Goal: Contribute content: Add original content to the website for others to see

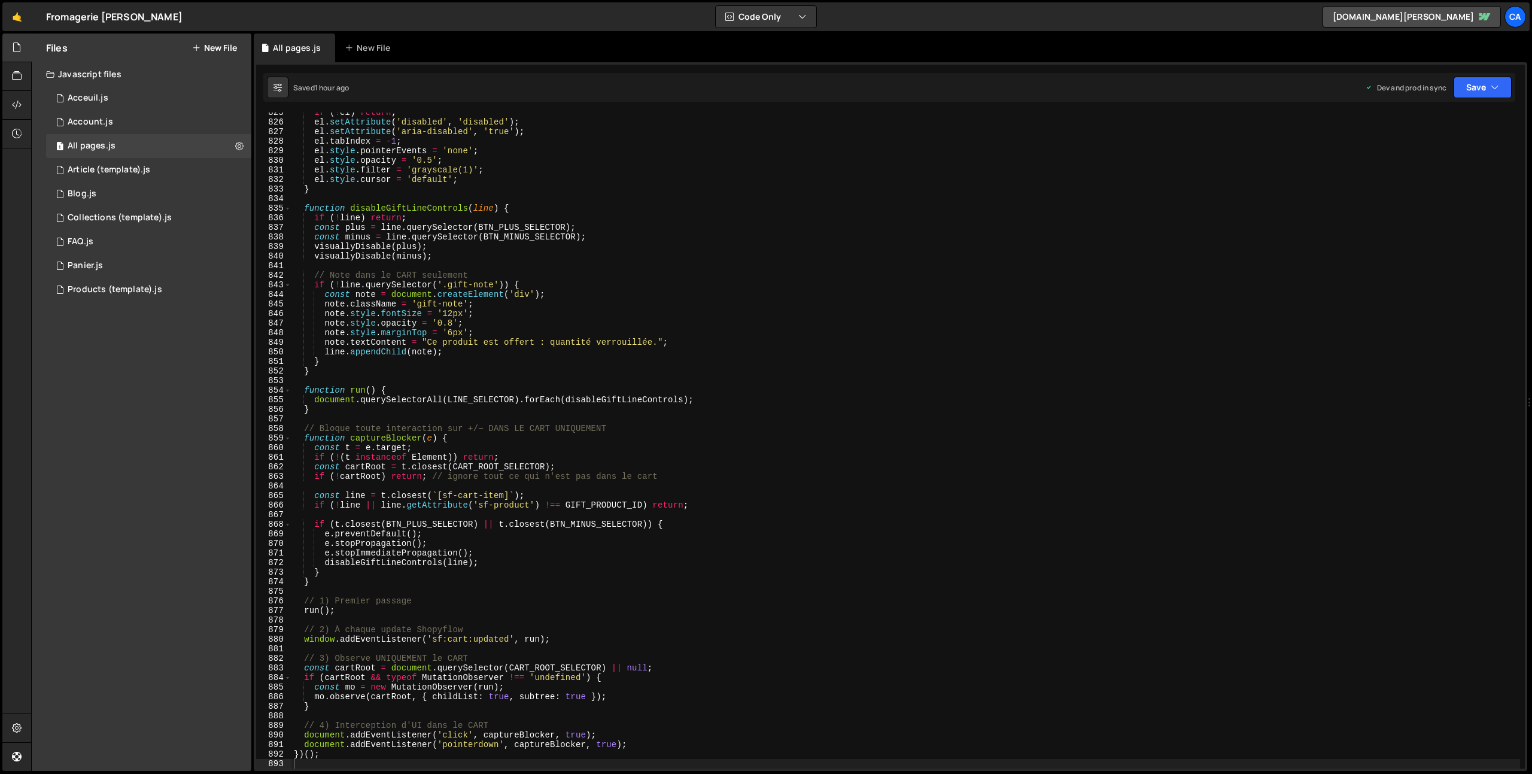
scroll to position [7894, 0]
click at [194, 44] on icon at bounding box center [196, 48] width 8 height 10
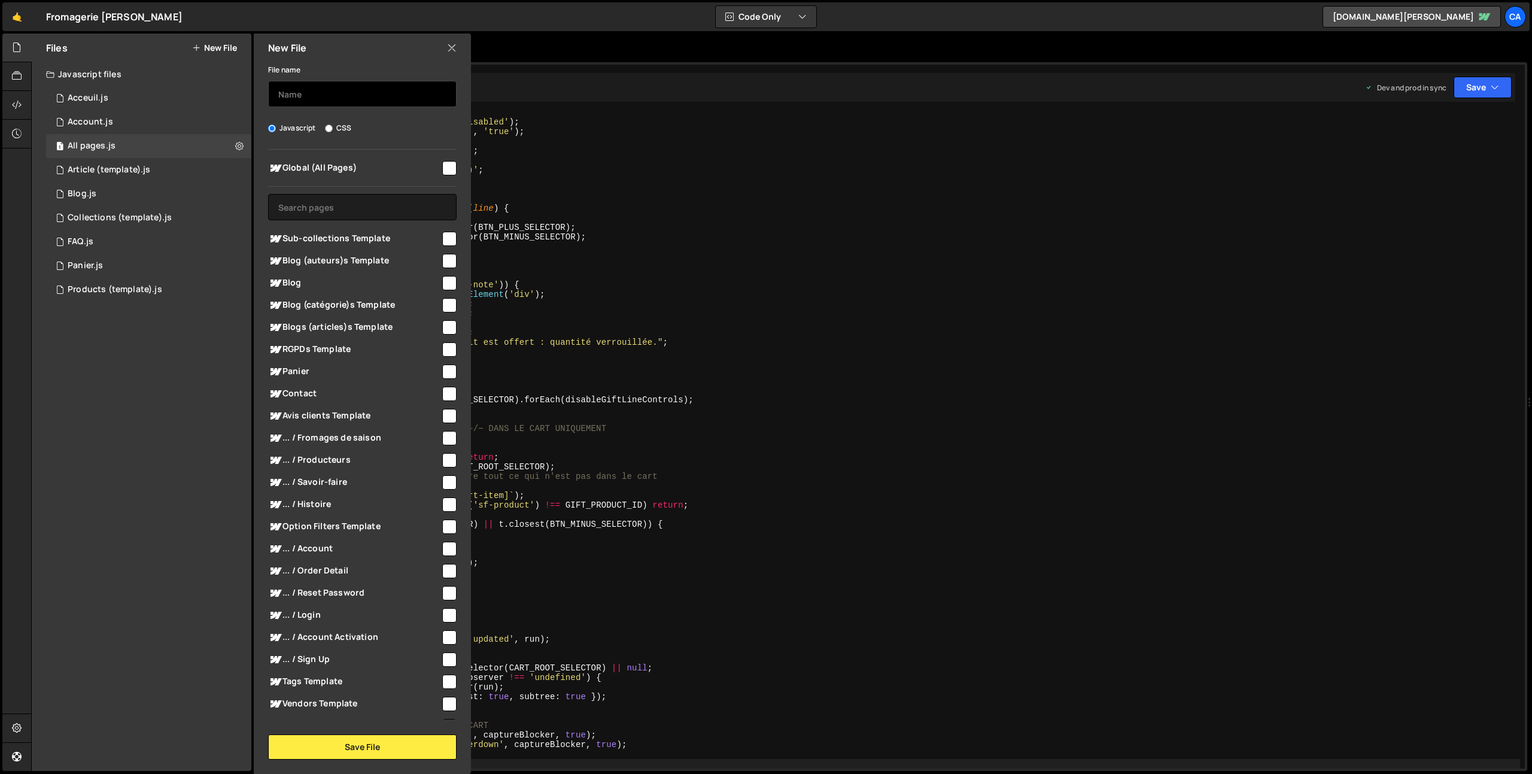
click at [357, 101] on input "text" at bounding box center [362, 94] width 188 height 26
type input "C"
click at [16, 22] on link "🤙" at bounding box center [16, 16] width 29 height 29
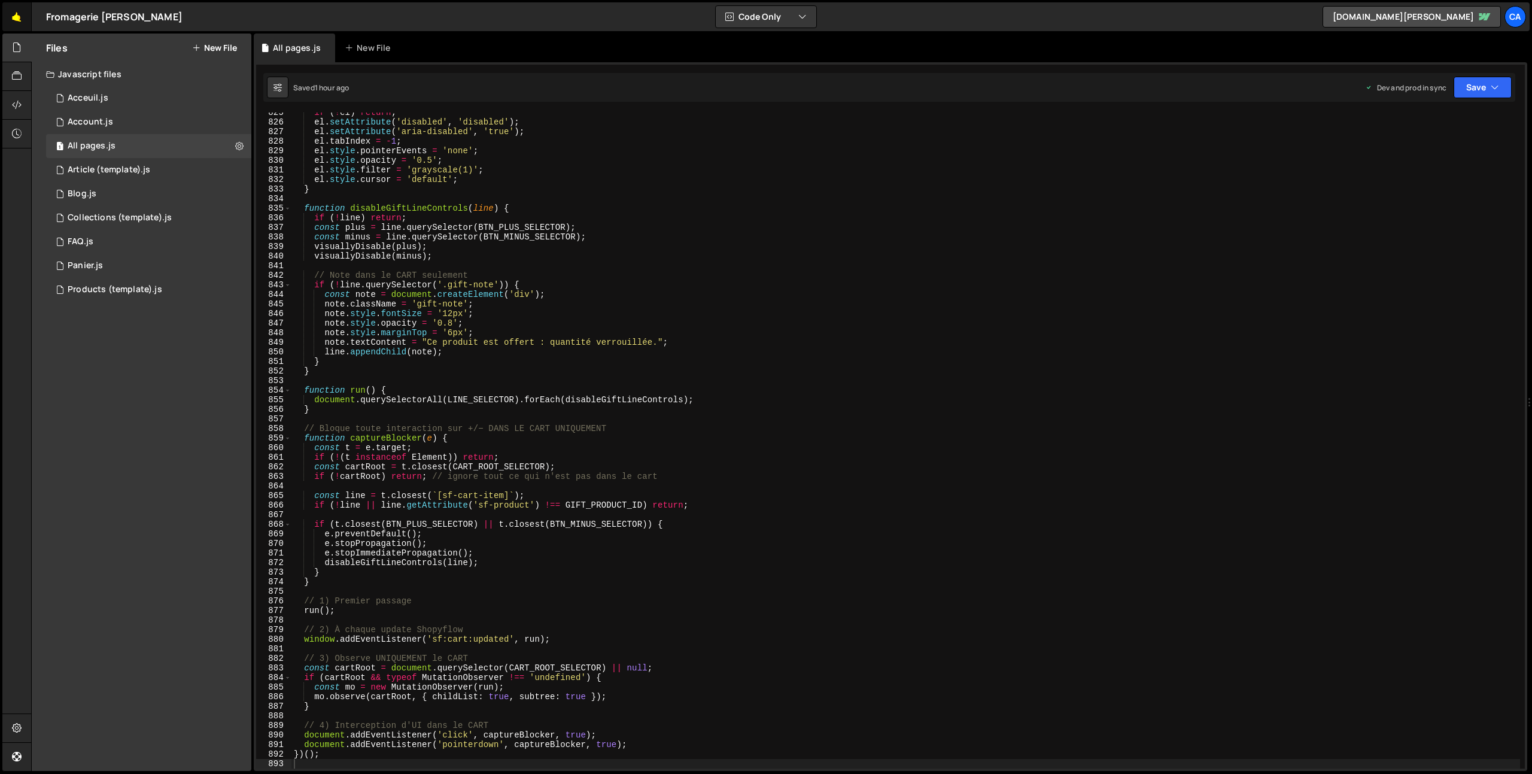
click at [23, 26] on link "🤙" at bounding box center [16, 16] width 29 height 29
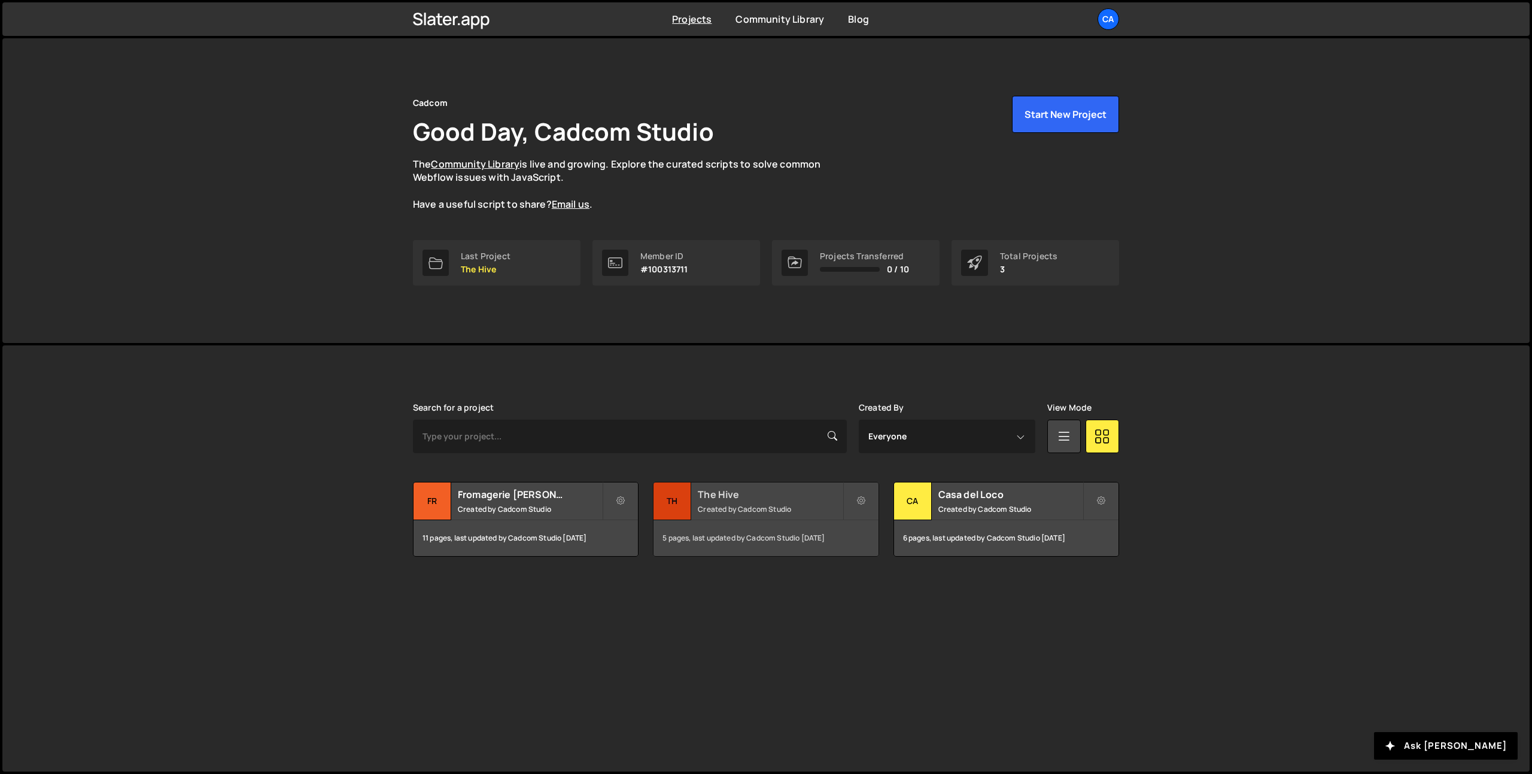
click at [730, 492] on h2 "The Hive" at bounding box center [770, 494] width 144 height 13
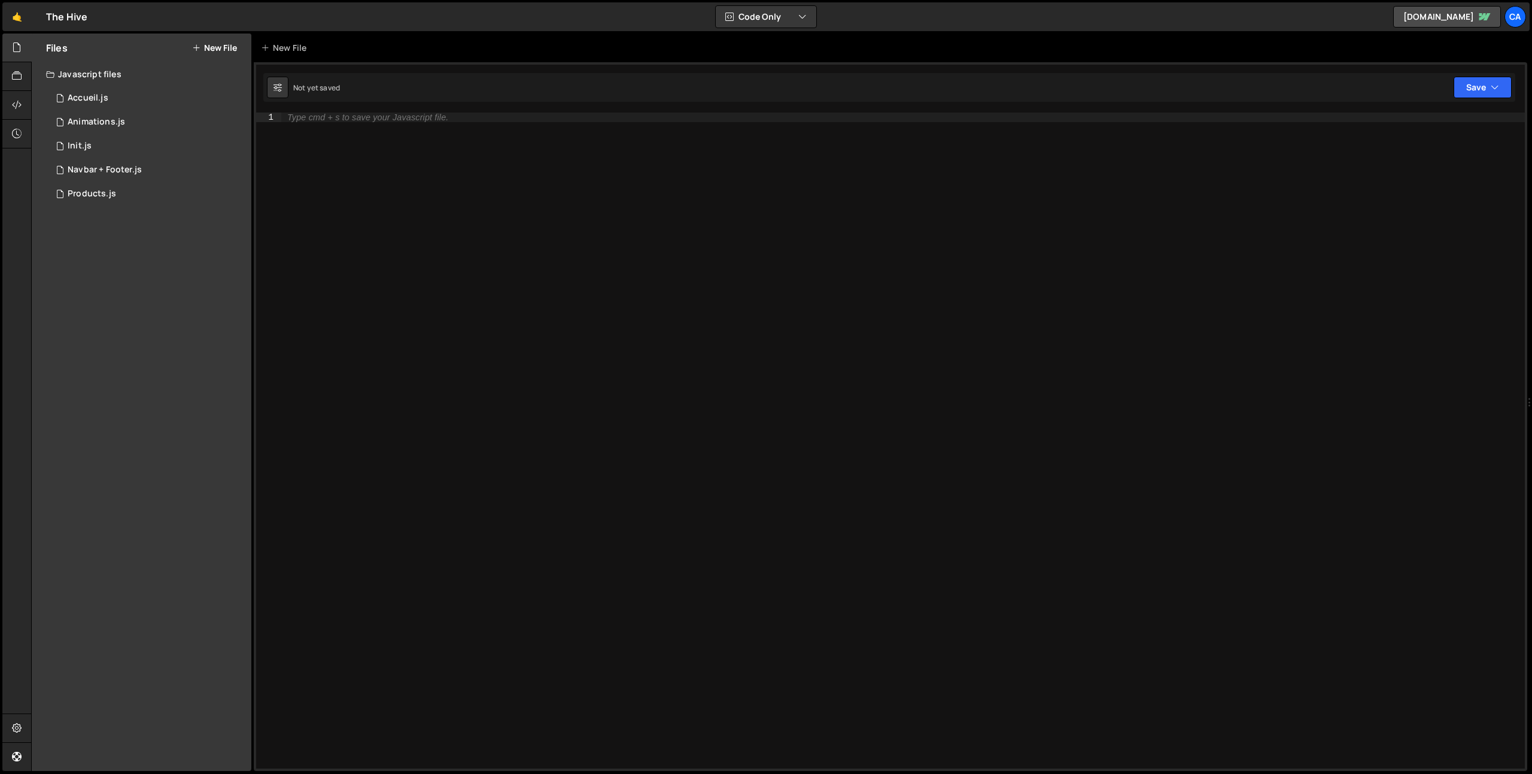
click at [206, 47] on button "New File" at bounding box center [214, 48] width 45 height 10
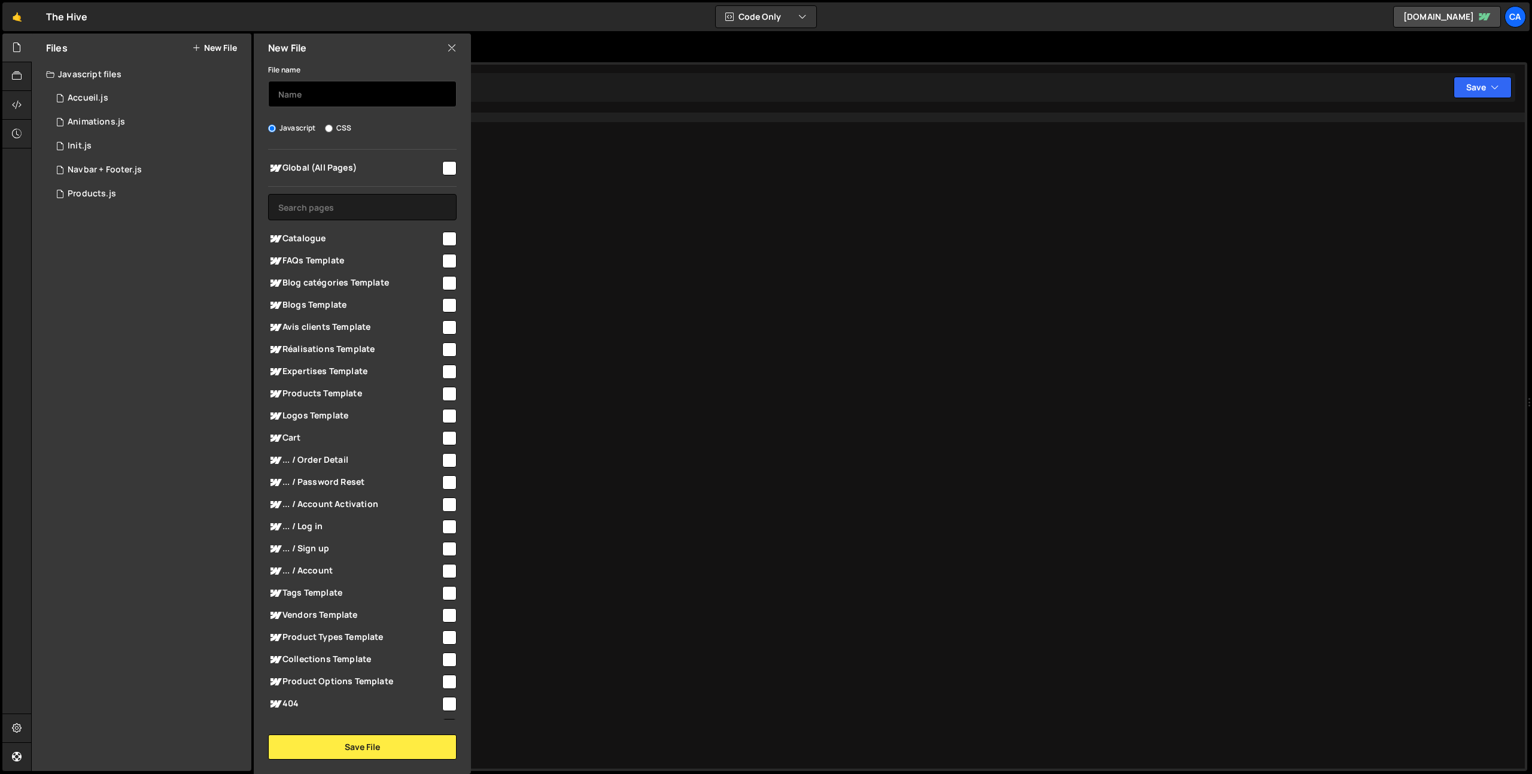
click at [346, 92] on input "text" at bounding box center [362, 94] width 188 height 26
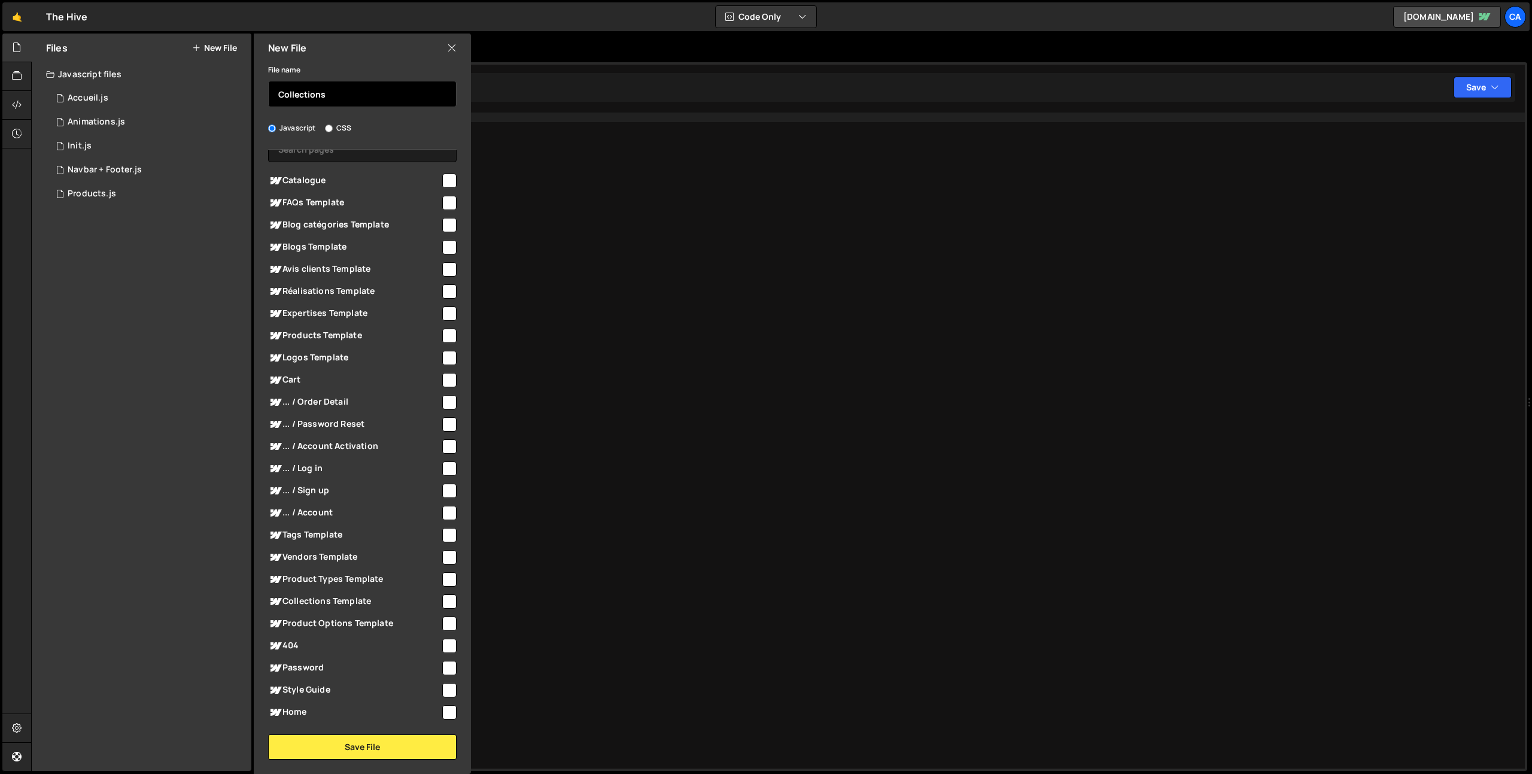
scroll to position [79, 0]
type input "Collections"
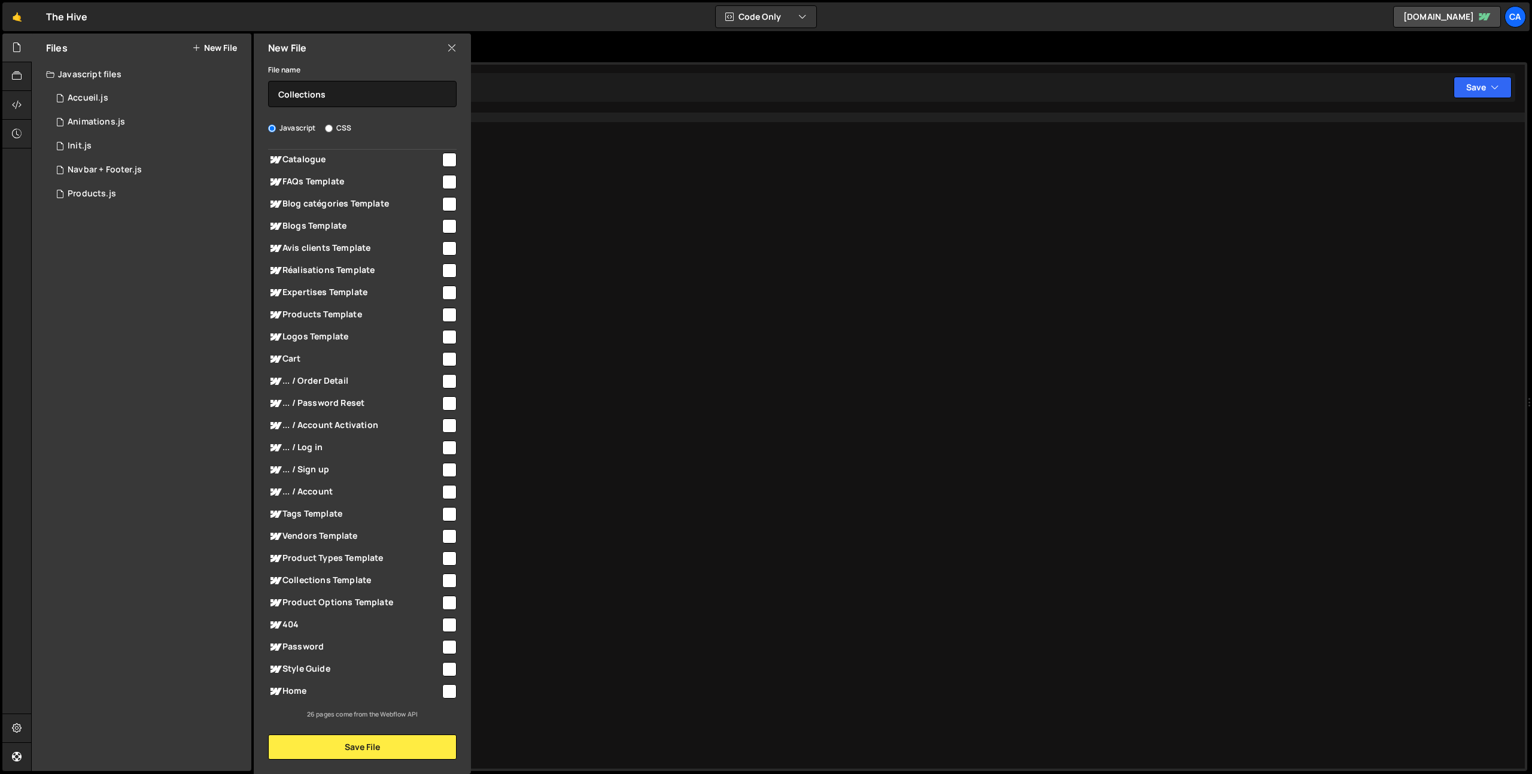
click at [445, 579] on input "checkbox" at bounding box center [449, 580] width 14 height 14
checkbox input "true"
click at [351, 738] on button "Save File" at bounding box center [362, 746] width 188 height 25
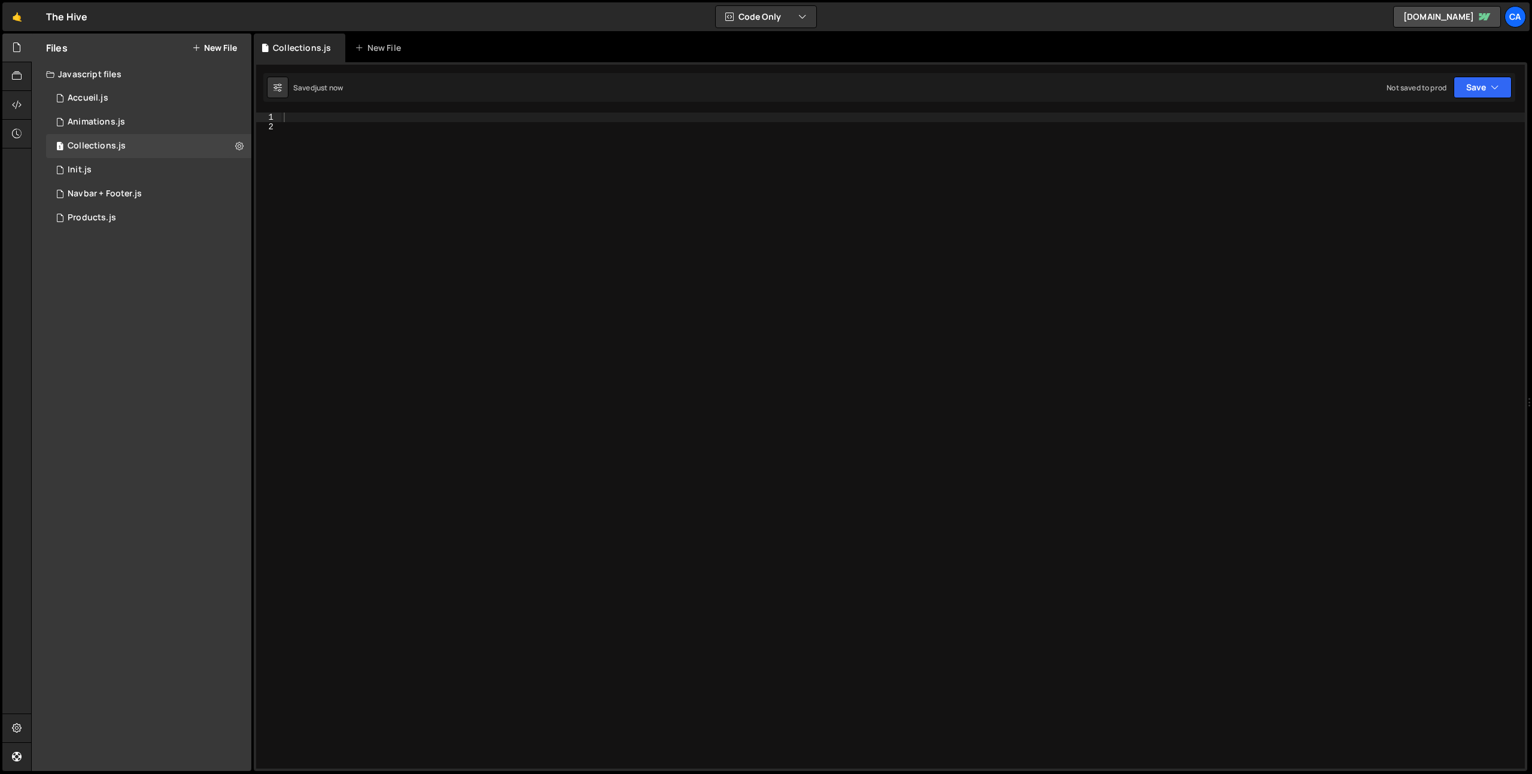
drag, startPoint x: 460, startPoint y: 180, endPoint x: 458, endPoint y: 174, distance: 6.8
click at [460, 180] on div at bounding box center [902, 449] width 1243 height 675
click at [384, 120] on div at bounding box center [902, 449] width 1243 height 675
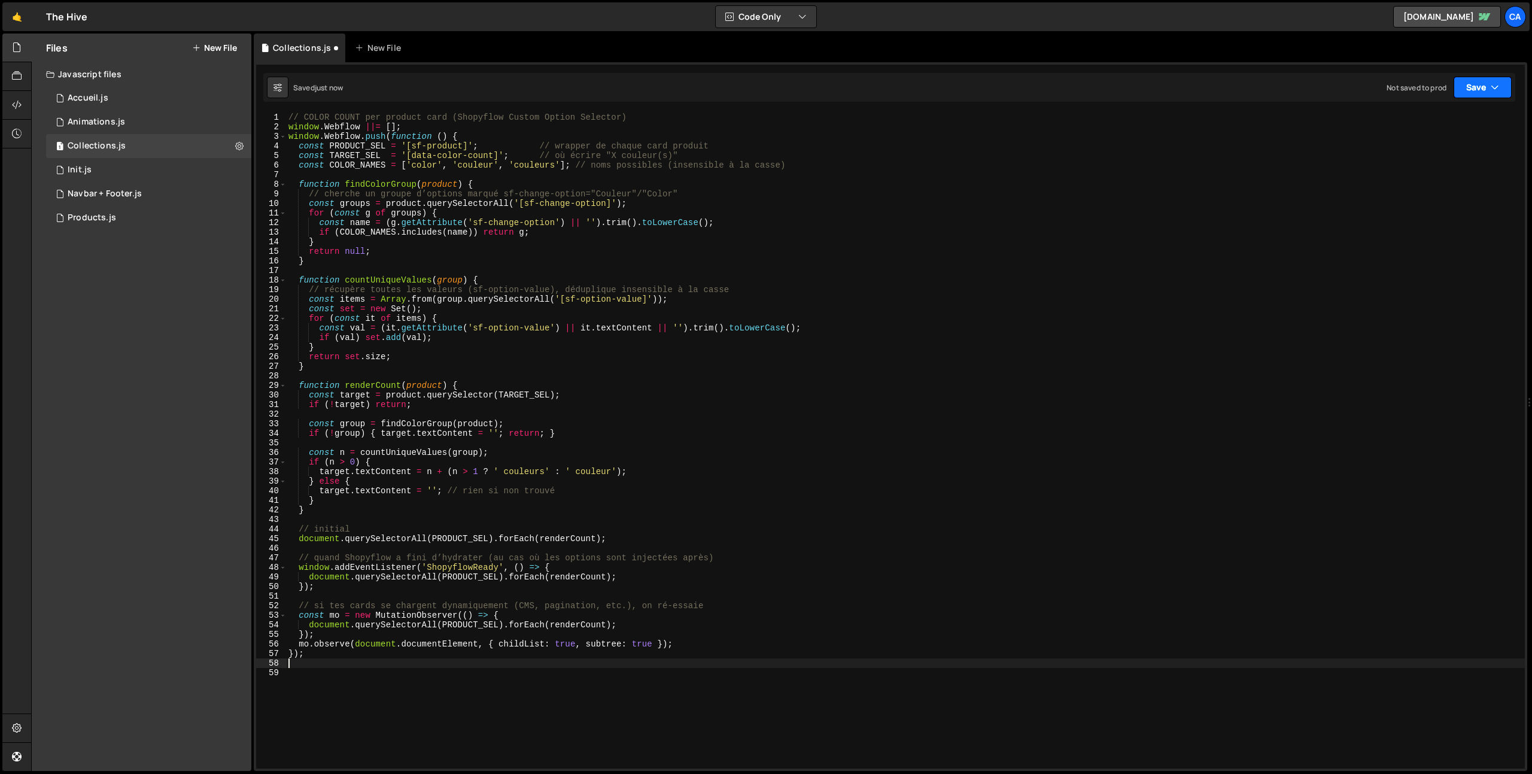
click at [1471, 92] on button "Save" at bounding box center [1482, 88] width 58 height 22
click at [1438, 172] on div "Not saved to prod" at bounding box center [1442, 169] width 124 height 14
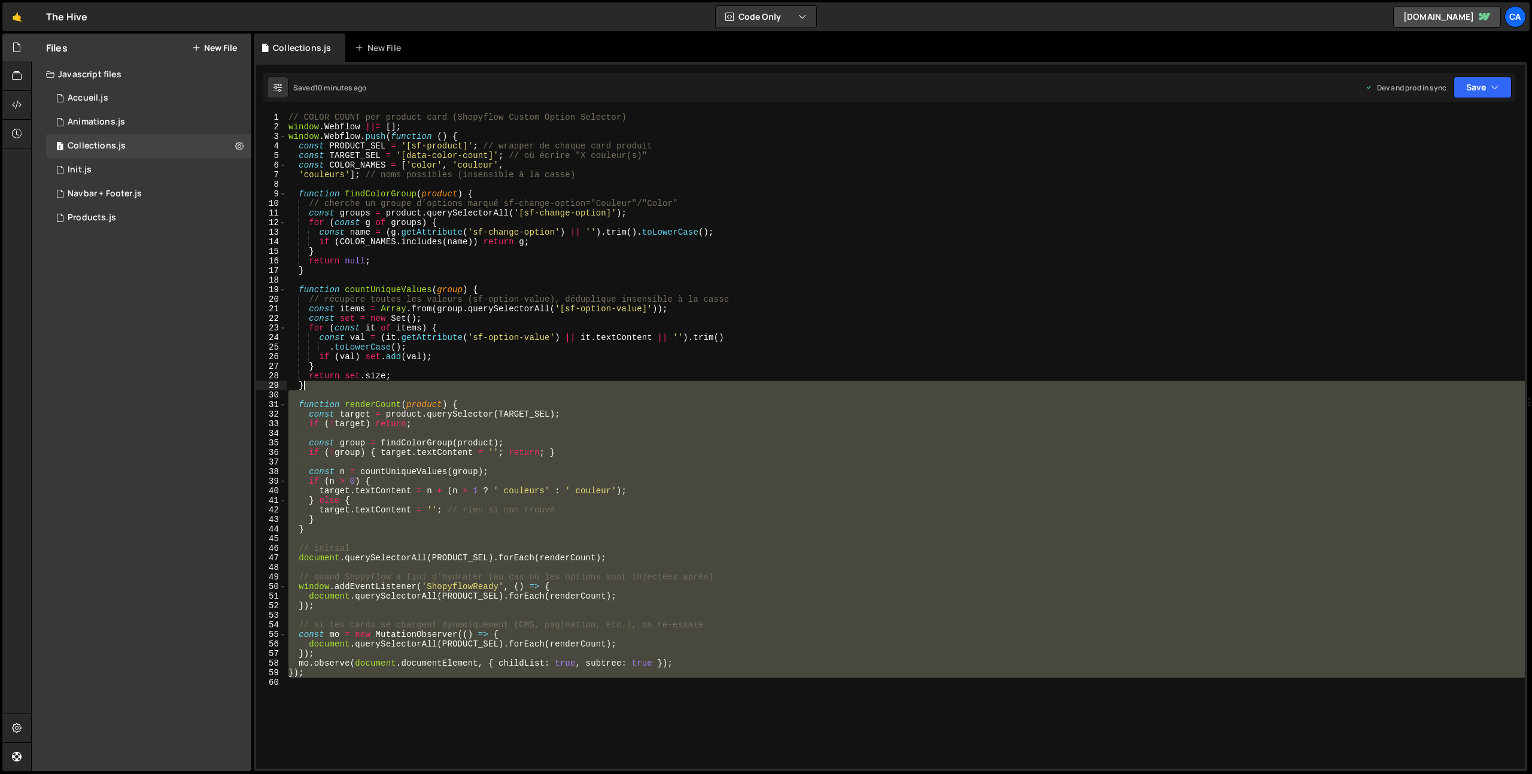
scroll to position [0, 0]
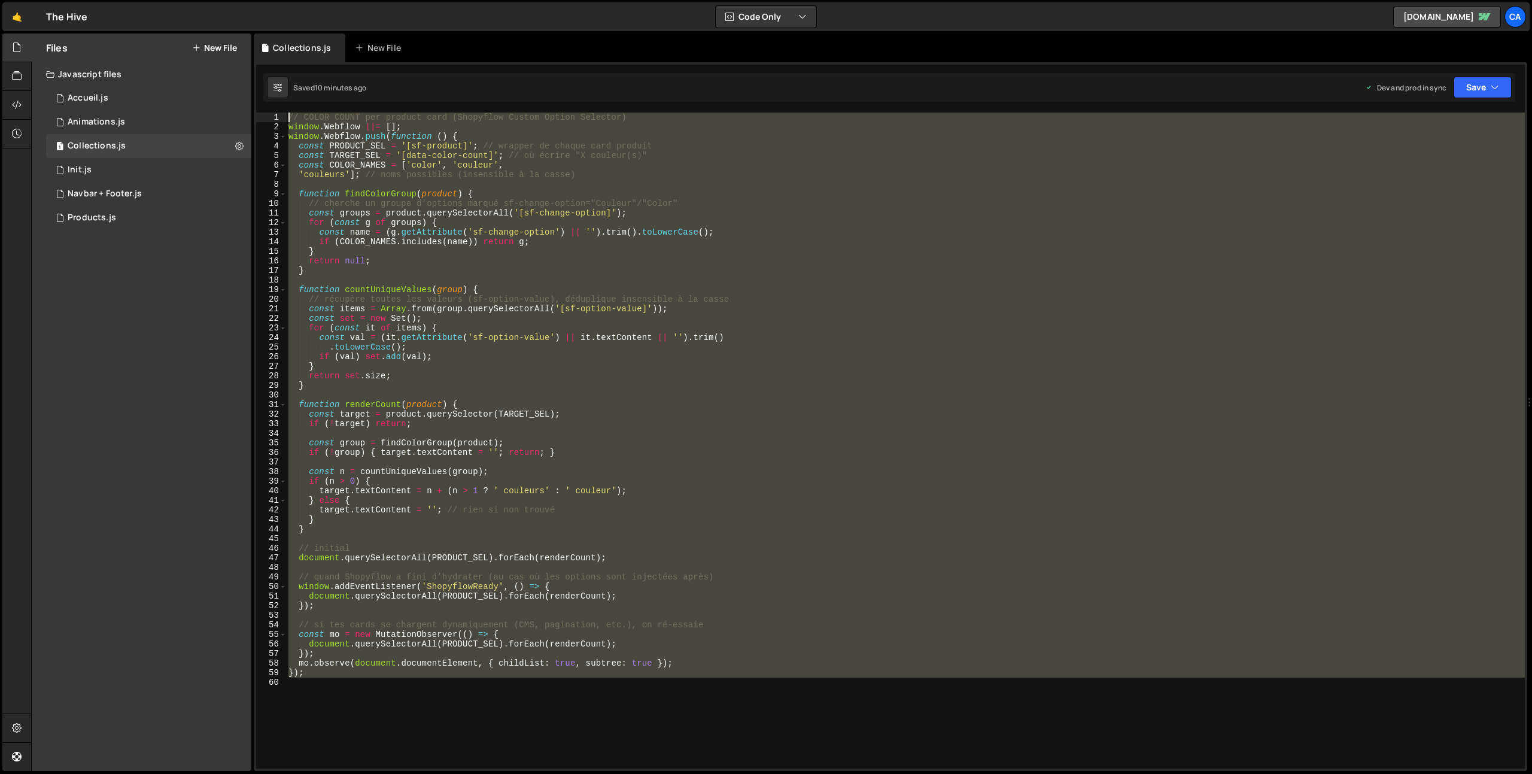
drag, startPoint x: 333, startPoint y: 701, endPoint x: 244, endPoint y: -13, distance: 718.9
click at [244, 0] on html "Projects Community Library Blog Ca Projects Your Teams Invite team member Accou…" at bounding box center [766, 387] width 1532 height 774
type textarea "// COLOR COUNT per product card (Shopyflow Custom Option Selector) window.Webfl…"
paste textarea
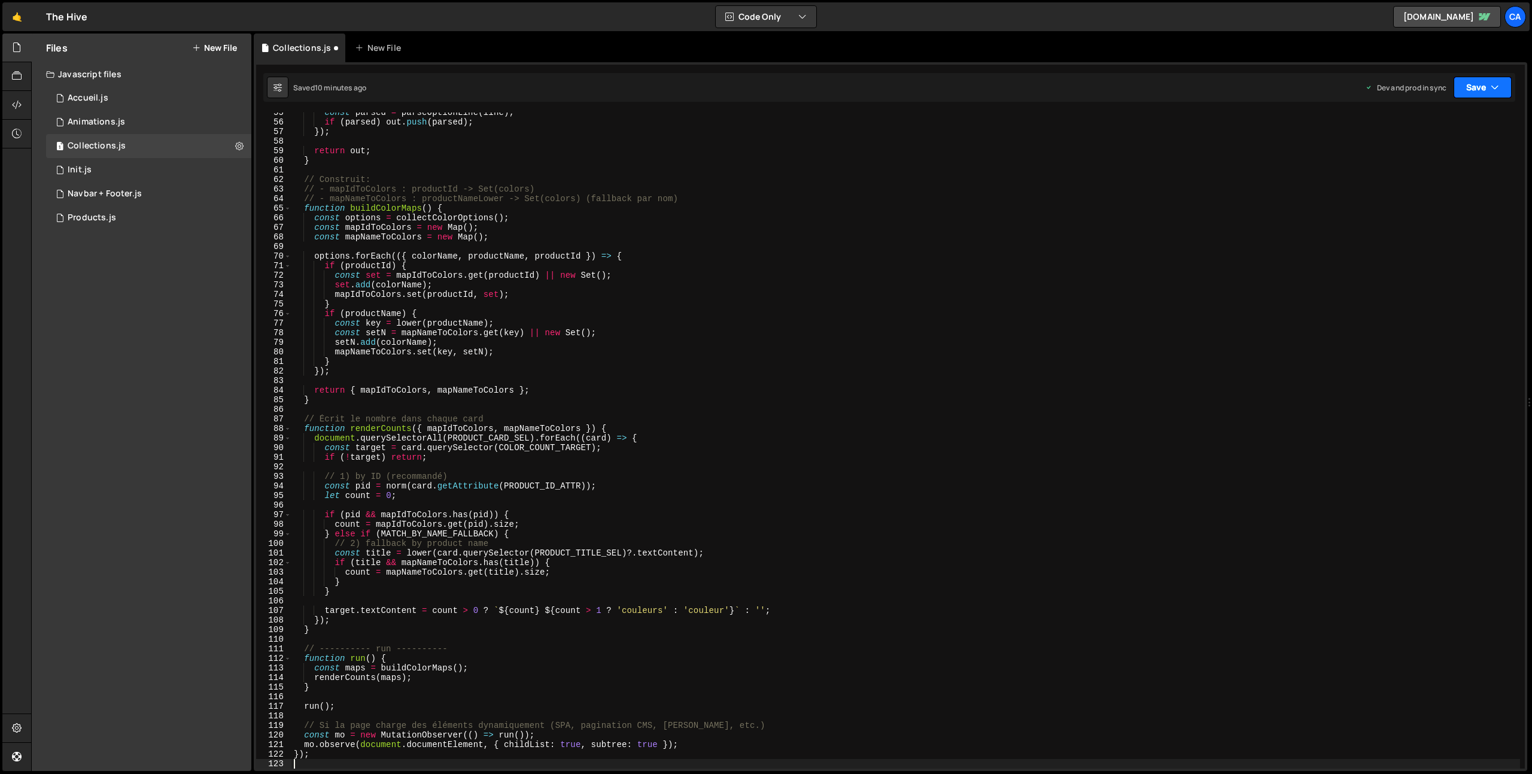
click at [1491, 83] on icon "button" at bounding box center [1495, 87] width 8 height 12
click at [1443, 152] on div "Save to Production S" at bounding box center [1442, 156] width 124 height 12
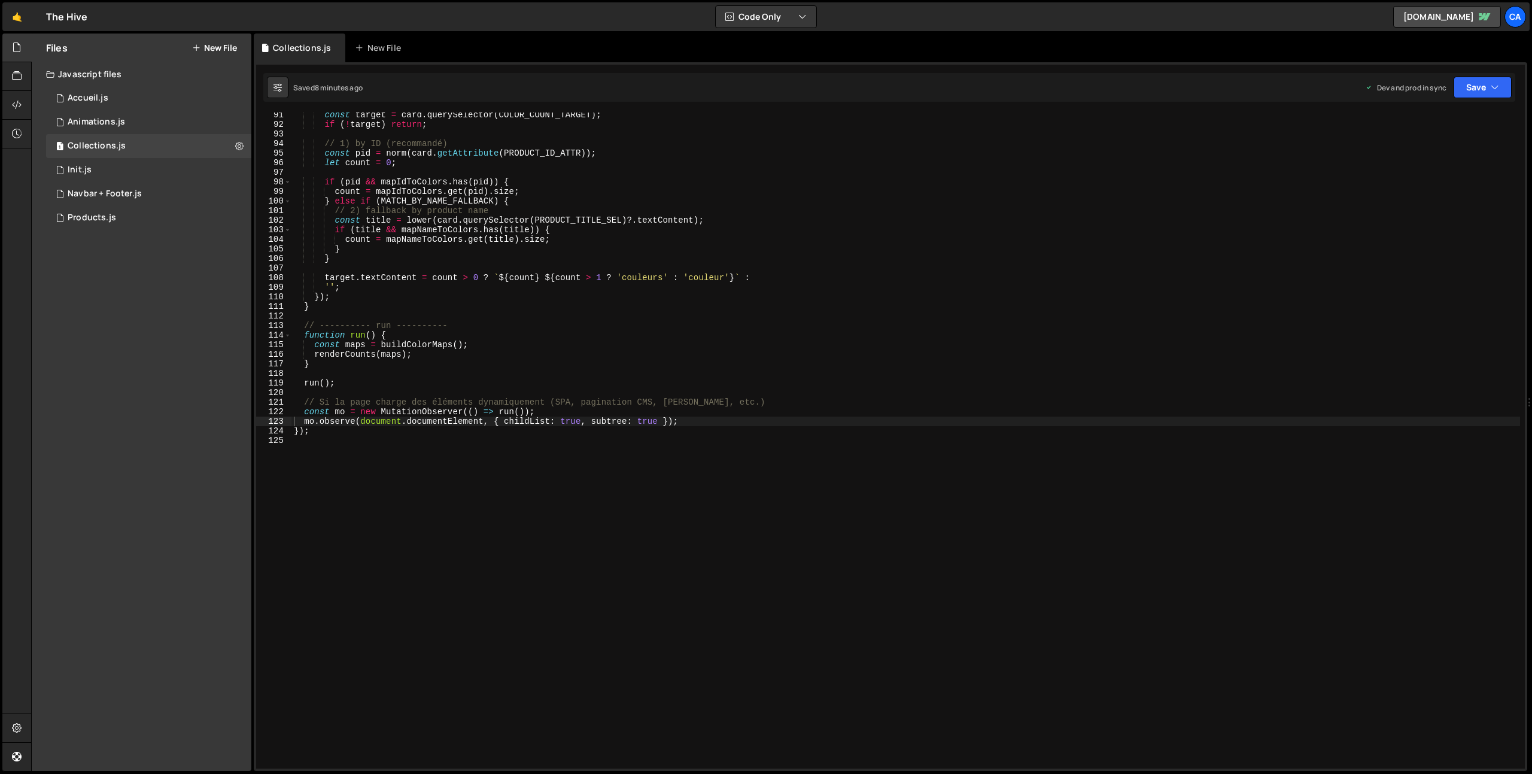
scroll to position [864, 0]
click at [435, 620] on div "const target = card . querySelector ( COLOR_COUNT_TARGET ) ; if ( ! target ) re…" at bounding box center [905, 447] width 1228 height 675
type textarea "});"
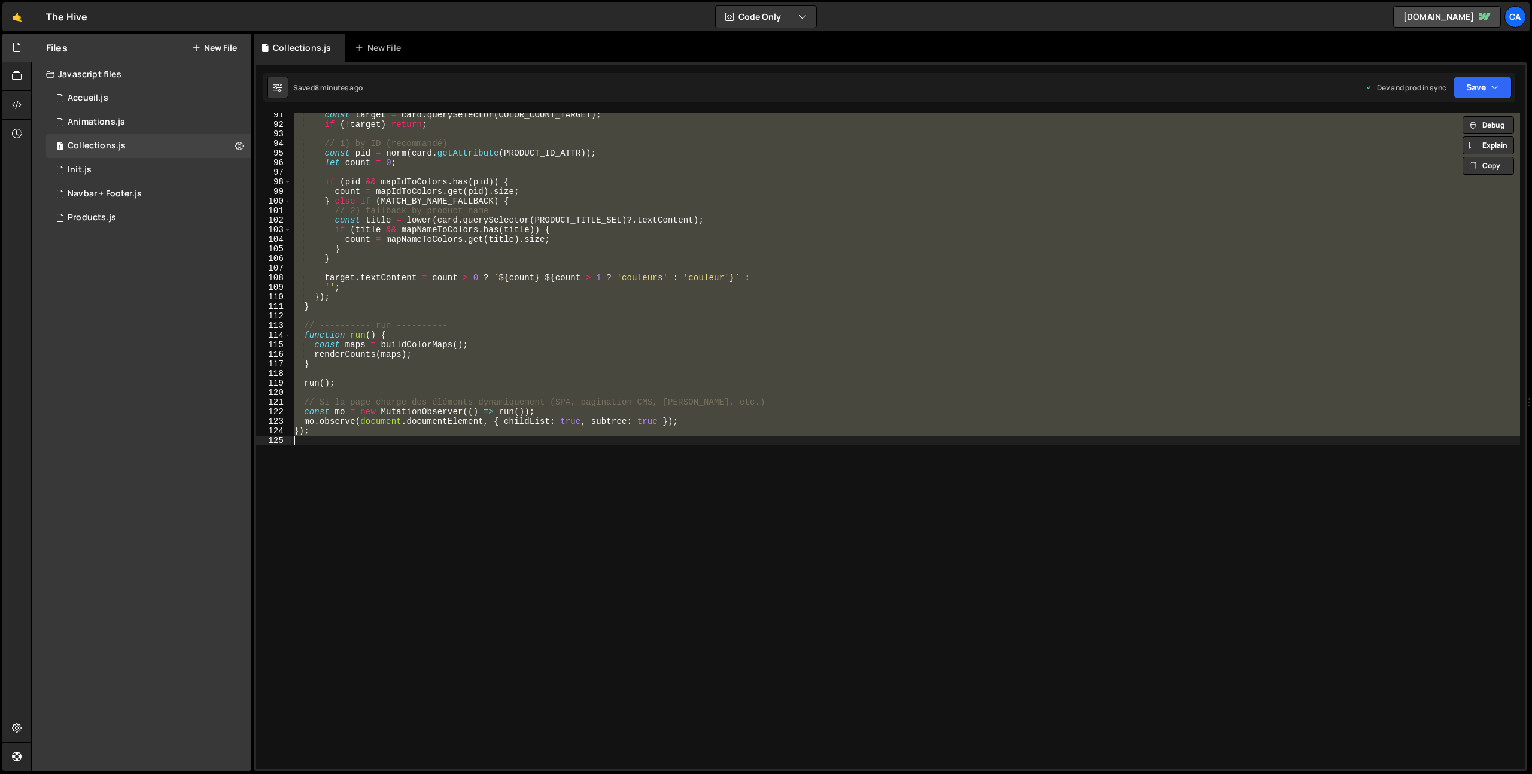
paste textarea
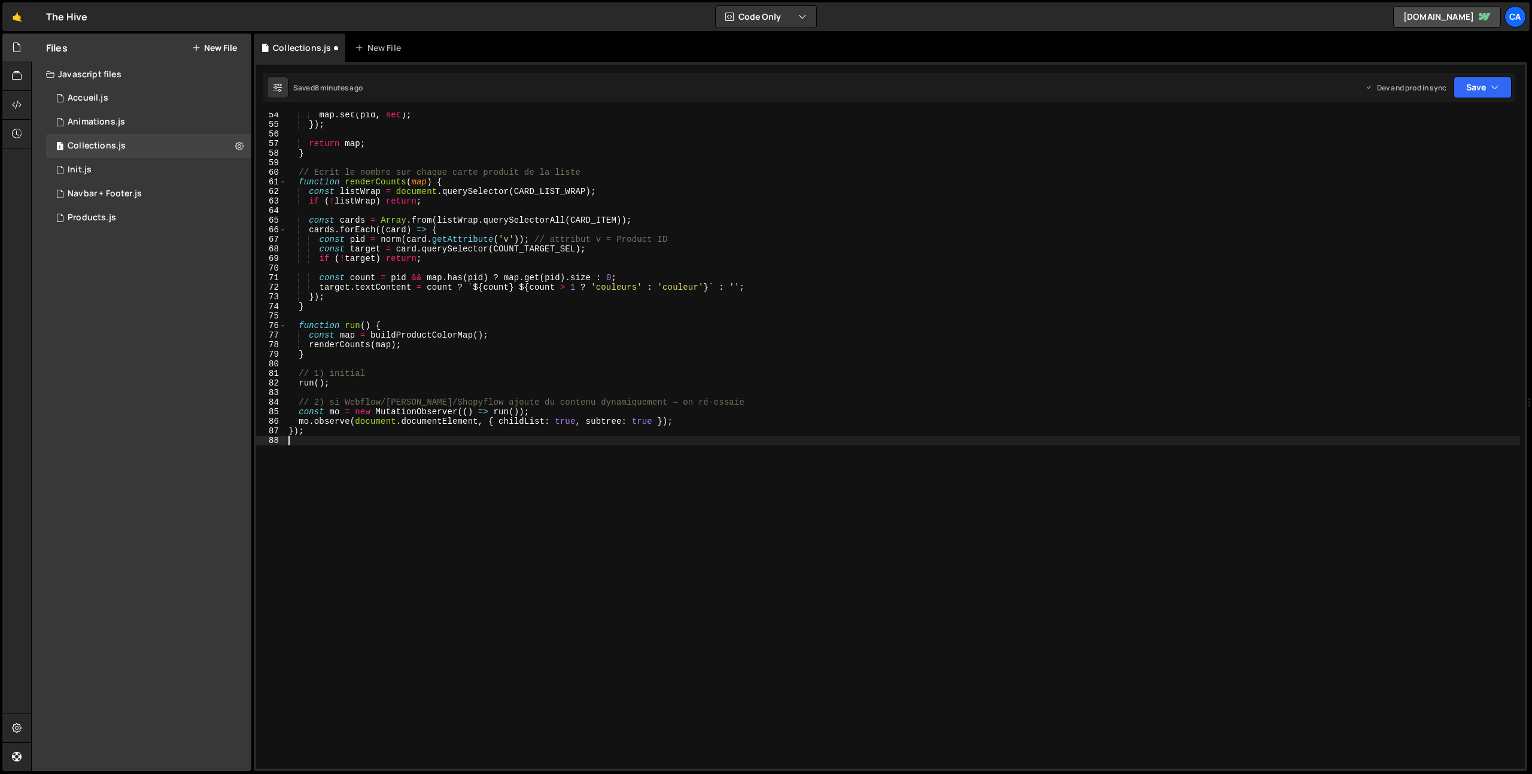
scroll to position [0, 0]
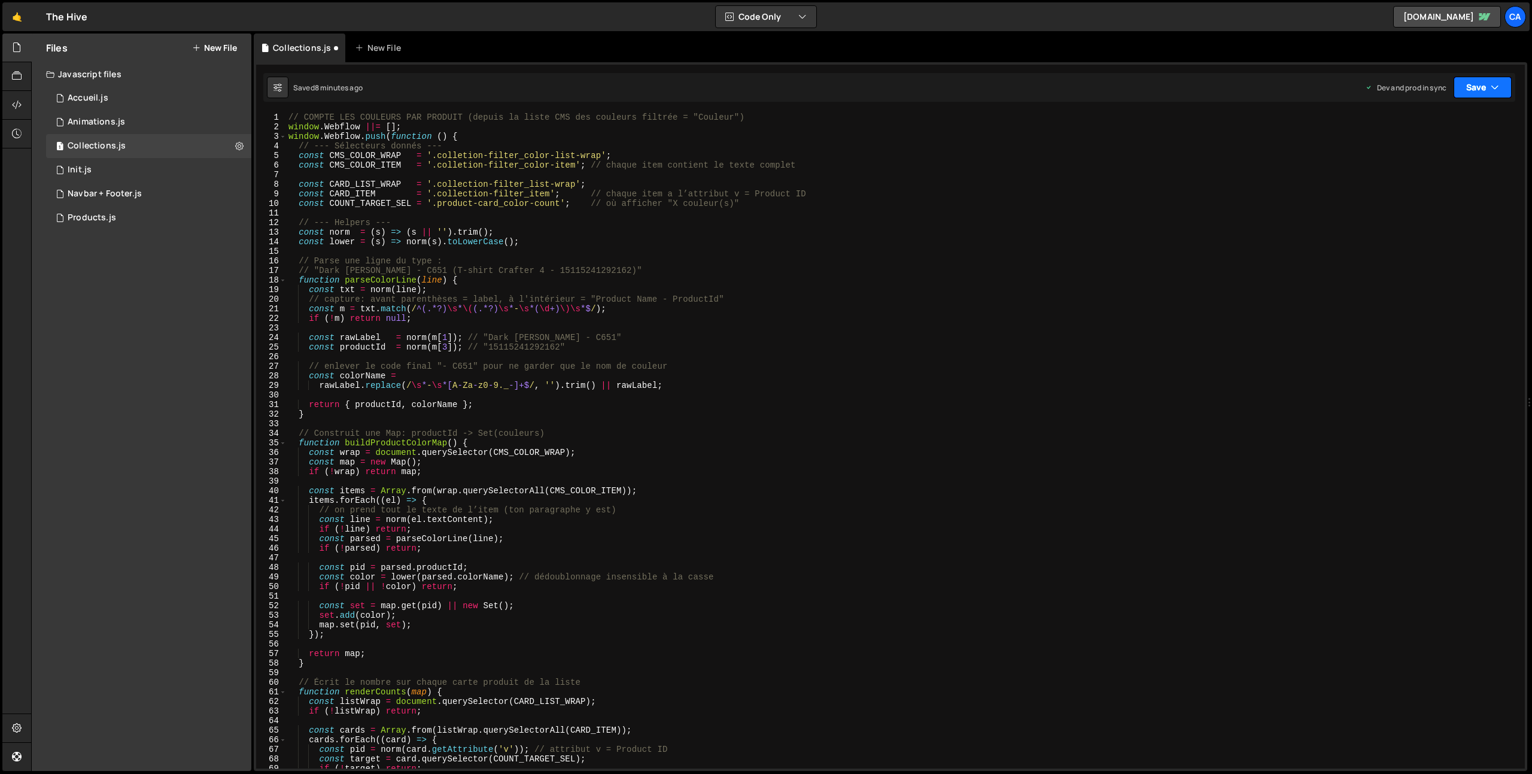
click at [1474, 89] on button "Save" at bounding box center [1482, 88] width 58 height 22
click at [1428, 156] on div "Save to Production S" at bounding box center [1442, 156] width 124 height 12
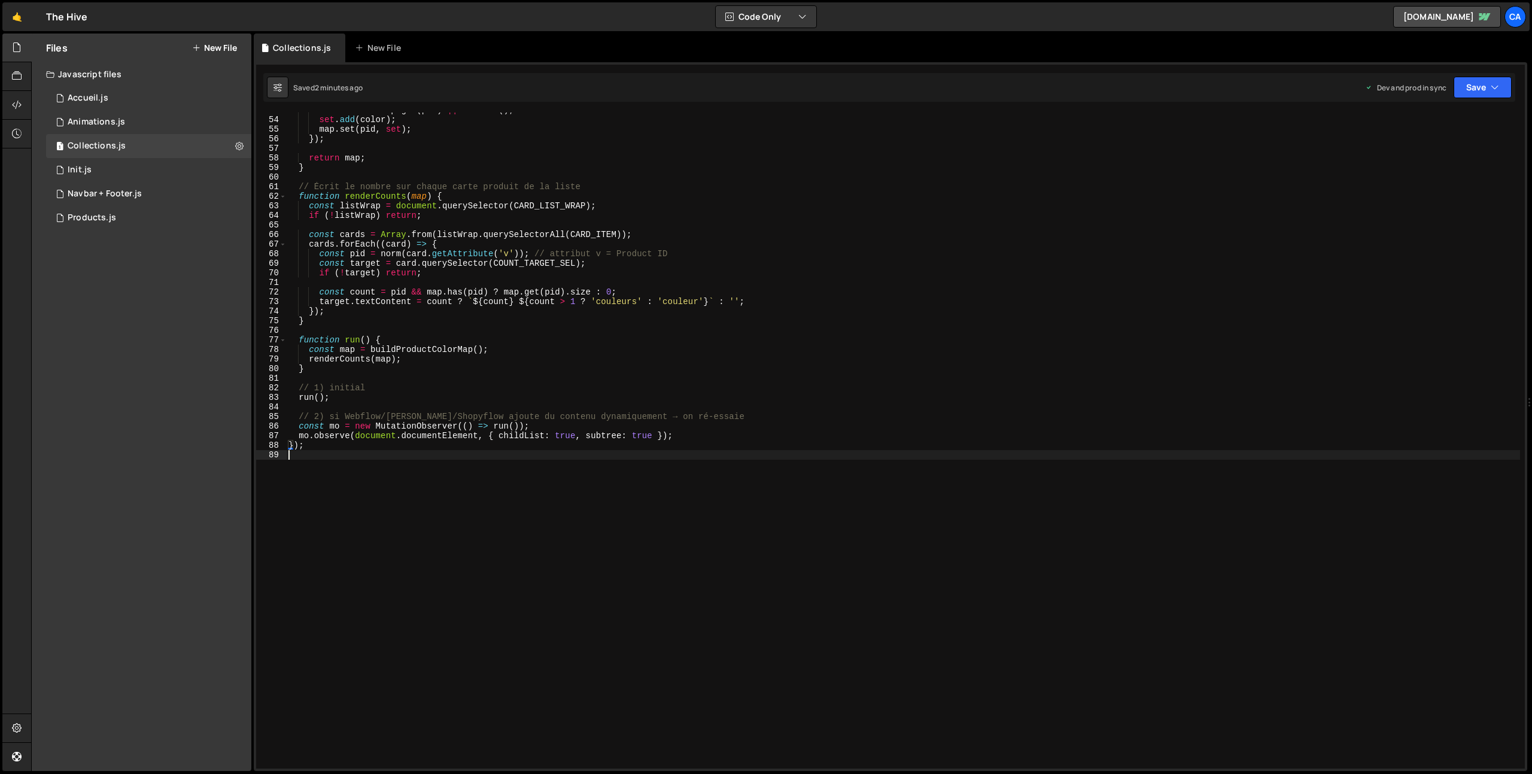
click at [391, 526] on div "const set = map . get ( pid ) || new Set ( ) ; set . add ( color ) ; map . set …" at bounding box center [903, 442] width 1234 height 675
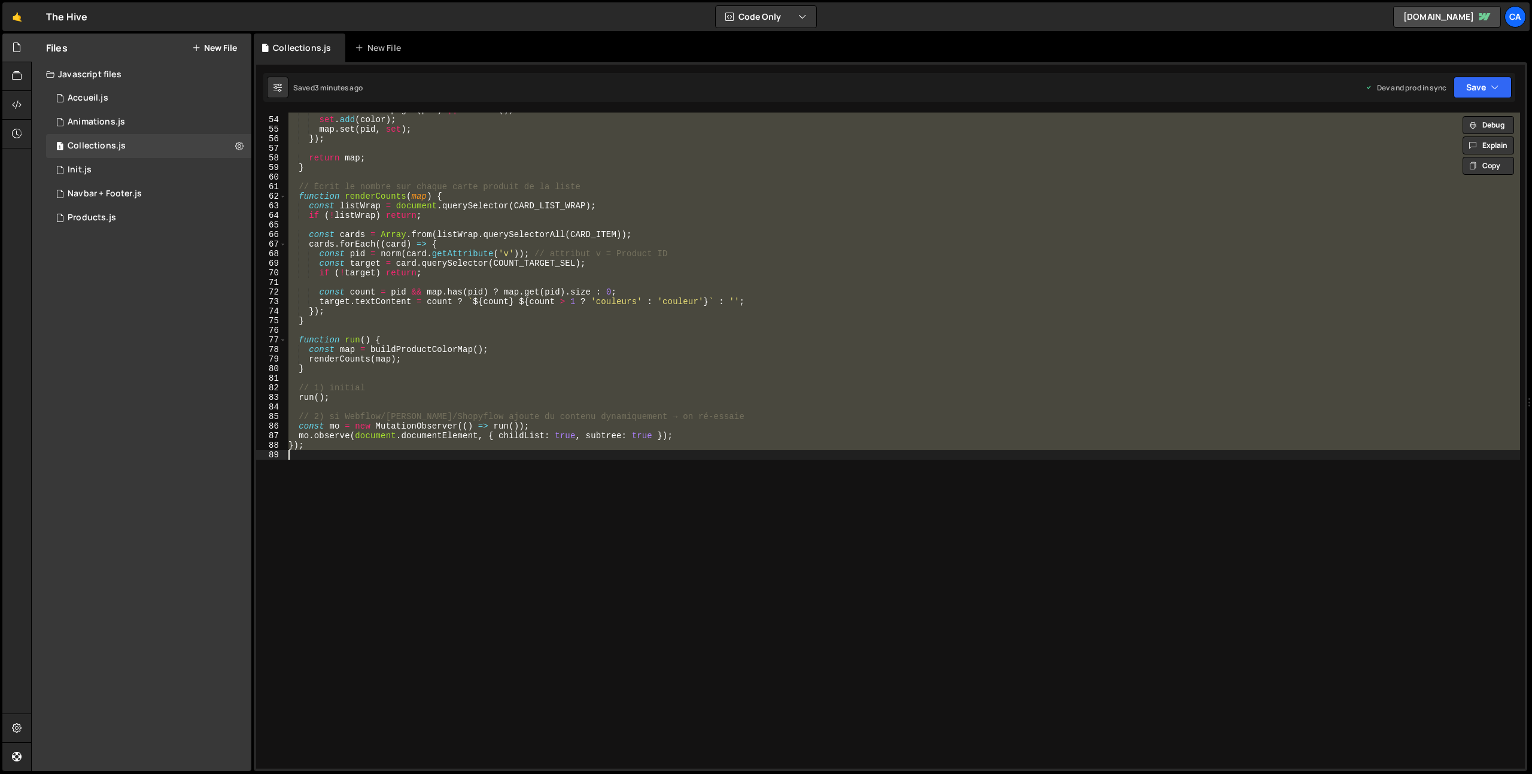
type textarea "v"
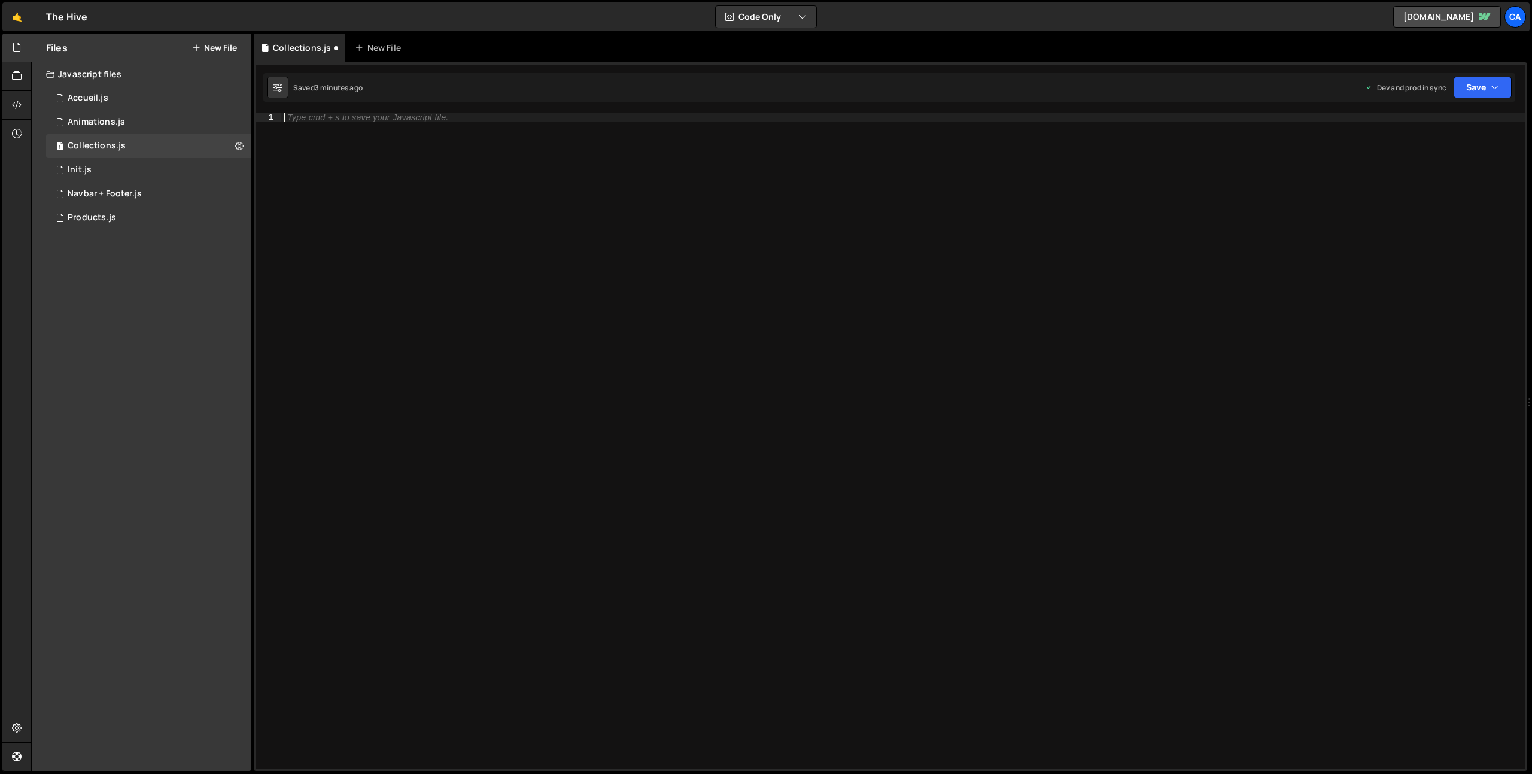
paste textarea
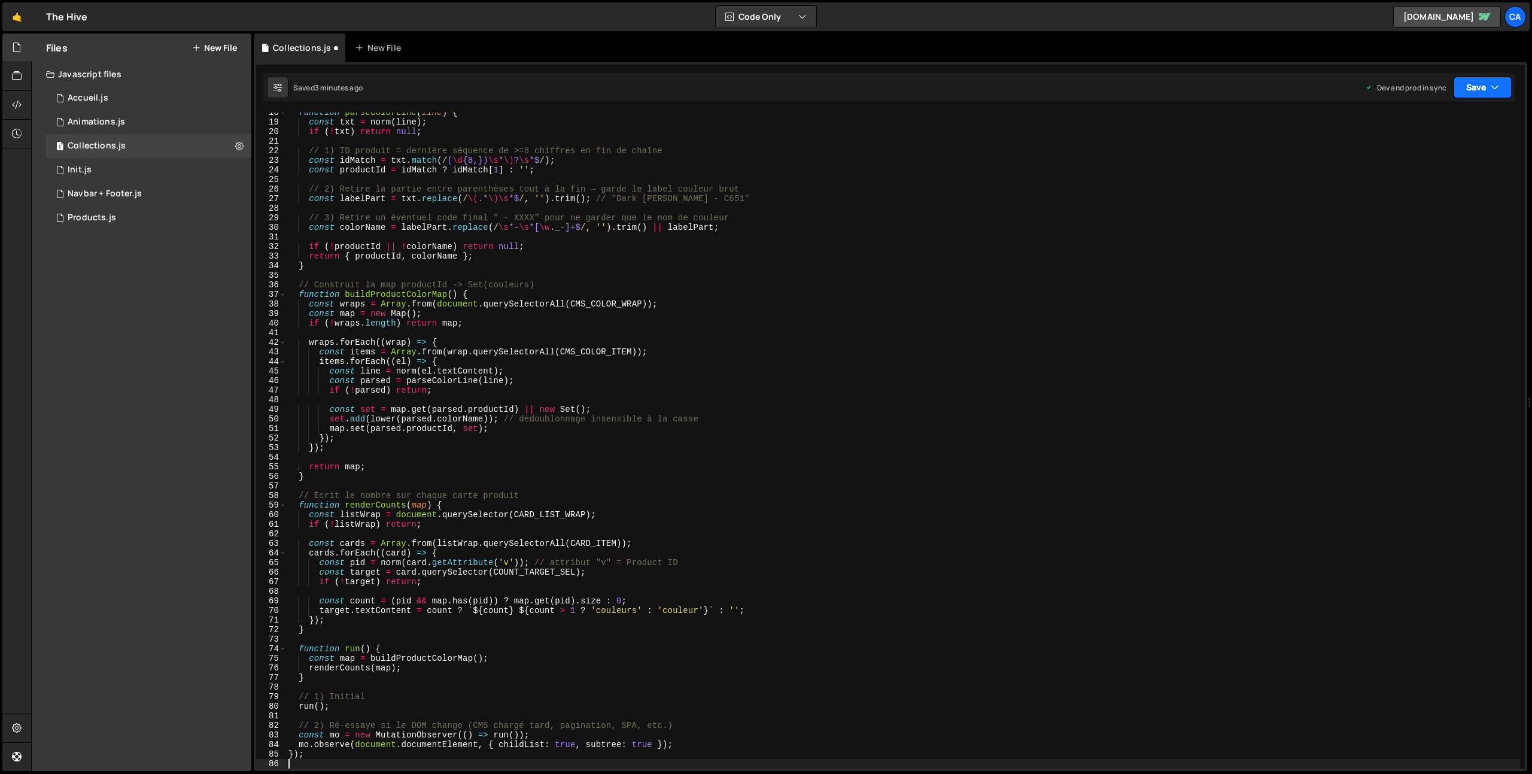
click at [1500, 92] on button "Save" at bounding box center [1482, 88] width 58 height 22
click at [1452, 154] on div "Save to Production S" at bounding box center [1442, 156] width 124 height 12
click at [498, 414] on div "function parseColorLine ( line ) { const txt = norm ( line ) ; if ( ! txt ) ret…" at bounding box center [903, 445] width 1234 height 675
type textarea "});"
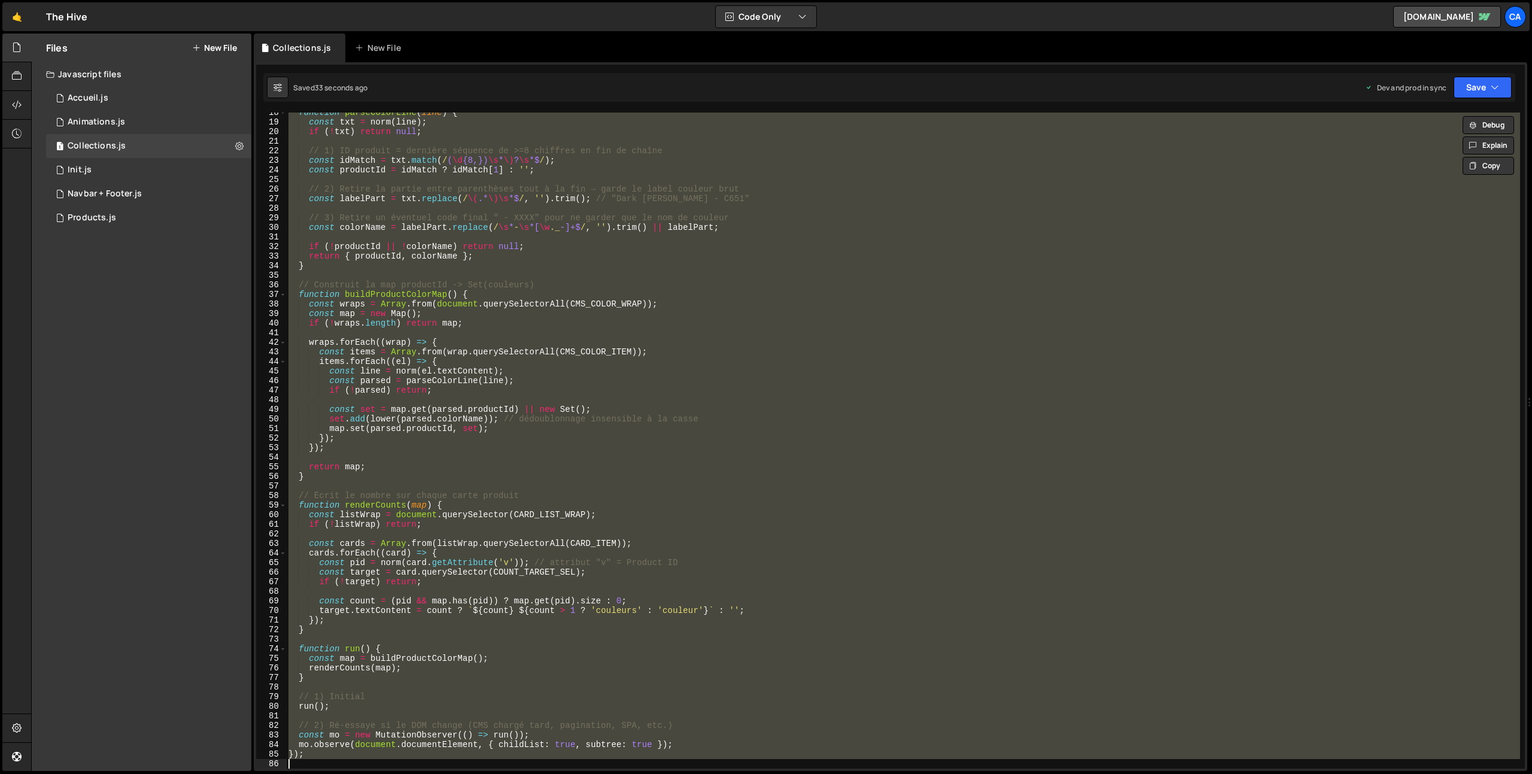
paste textarea
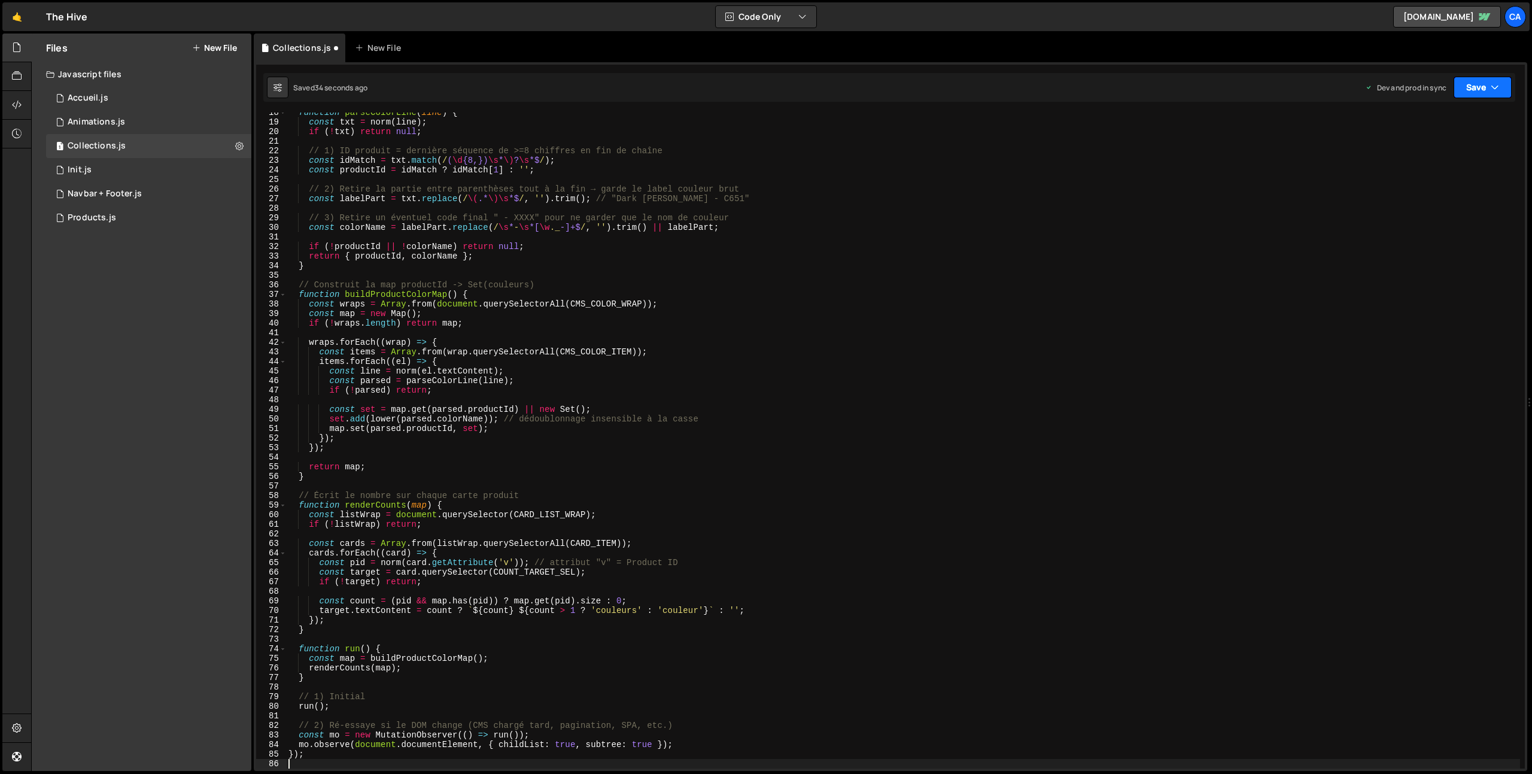
click at [1473, 96] on button "Save" at bounding box center [1482, 88] width 58 height 22
click at [1422, 162] on div "Saved 33 seconds ago" at bounding box center [1442, 169] width 124 height 14
click at [478, 369] on div "function parseColorLine ( line ) { const txt = norm ( line ) ; if ( ! txt ) ret…" at bounding box center [903, 445] width 1234 height 675
type textarea "});"
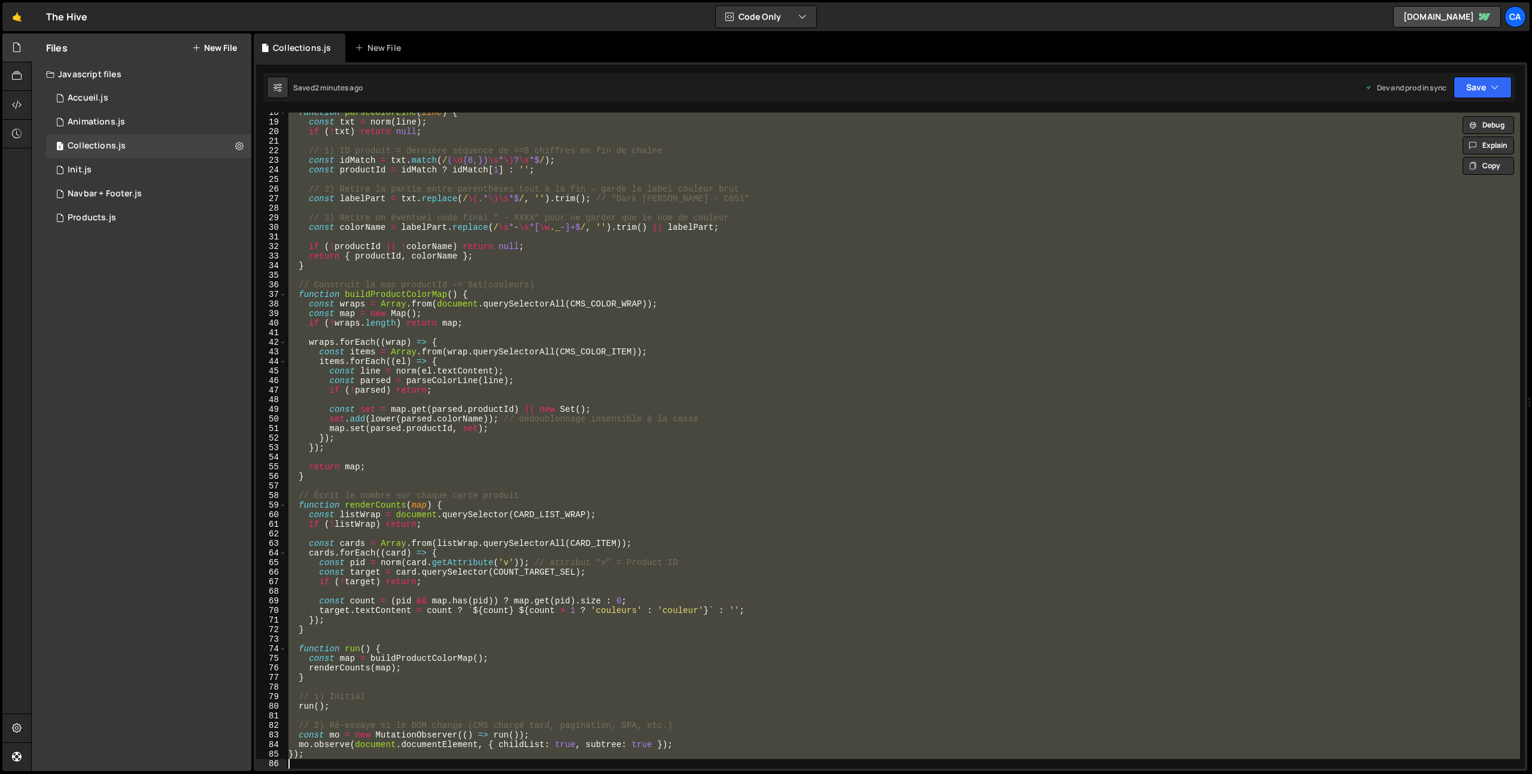
paste textarea
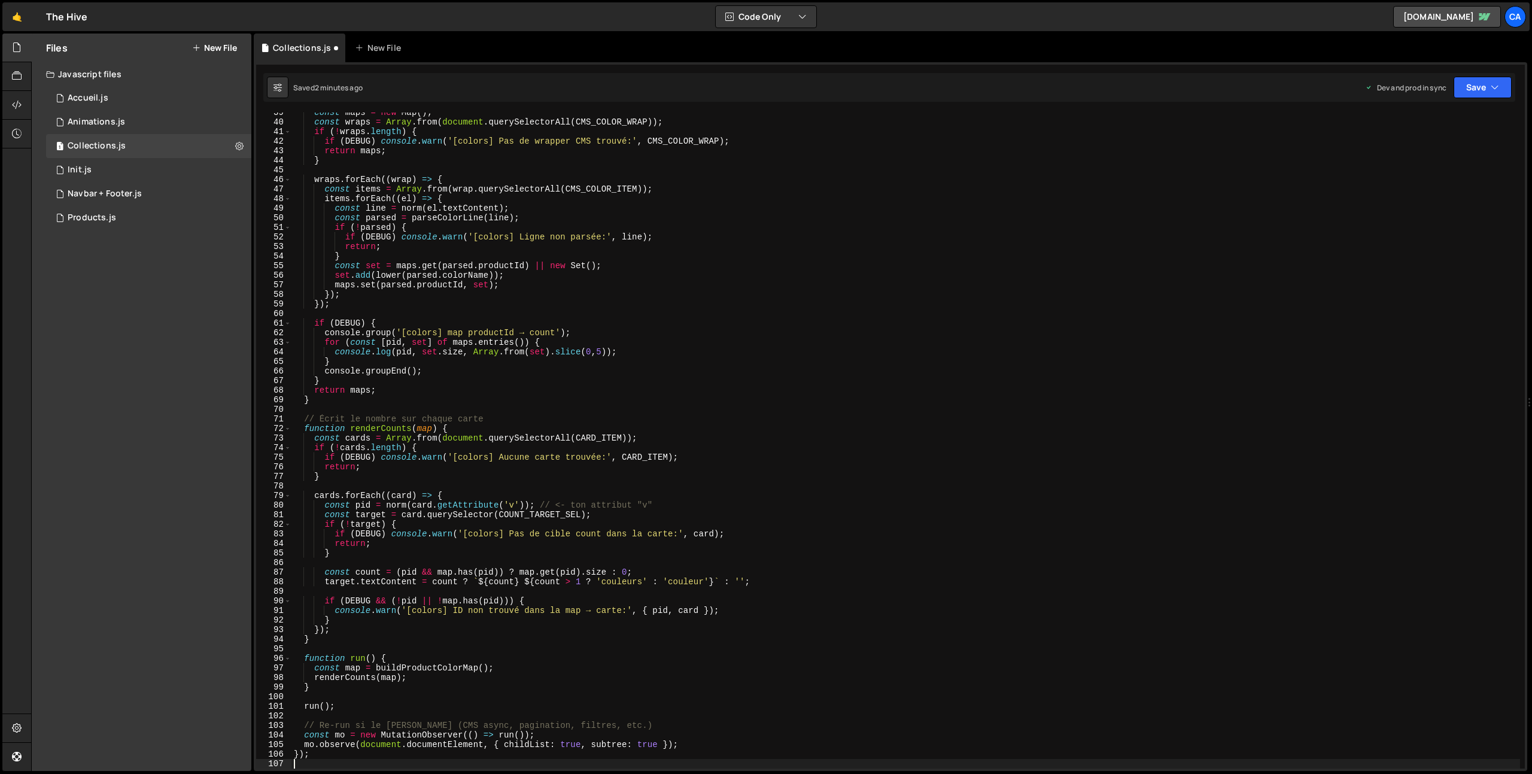
scroll to position [369, 0]
click at [1494, 83] on icon "button" at bounding box center [1495, 87] width 8 height 12
click at [1447, 159] on div "Save to Production S" at bounding box center [1442, 156] width 124 height 12
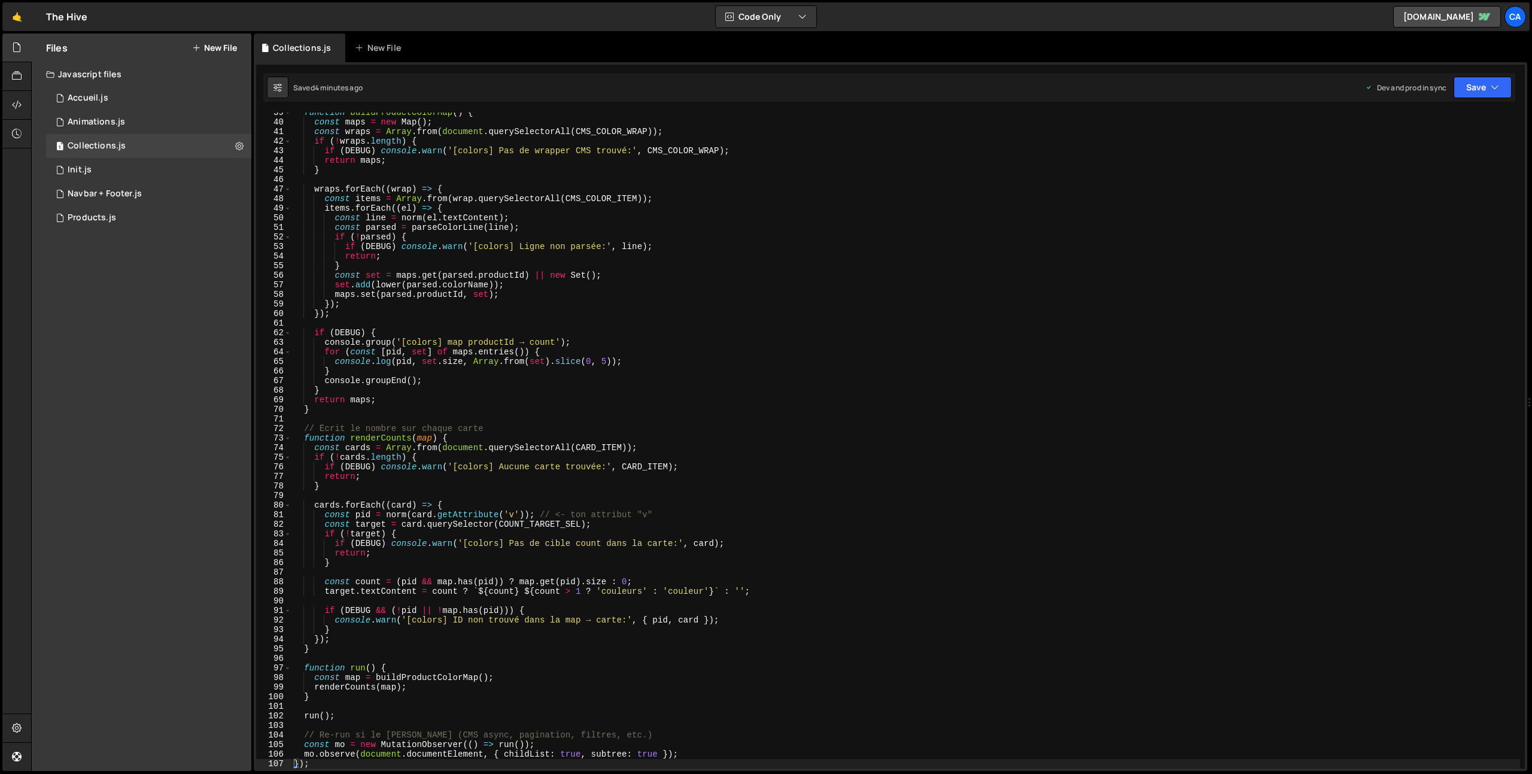
click at [463, 418] on div "function buildProductColorMap ( ) { const maps = new Map ( ) ; const wraps = Ar…" at bounding box center [905, 445] width 1228 height 675
type textarea "});"
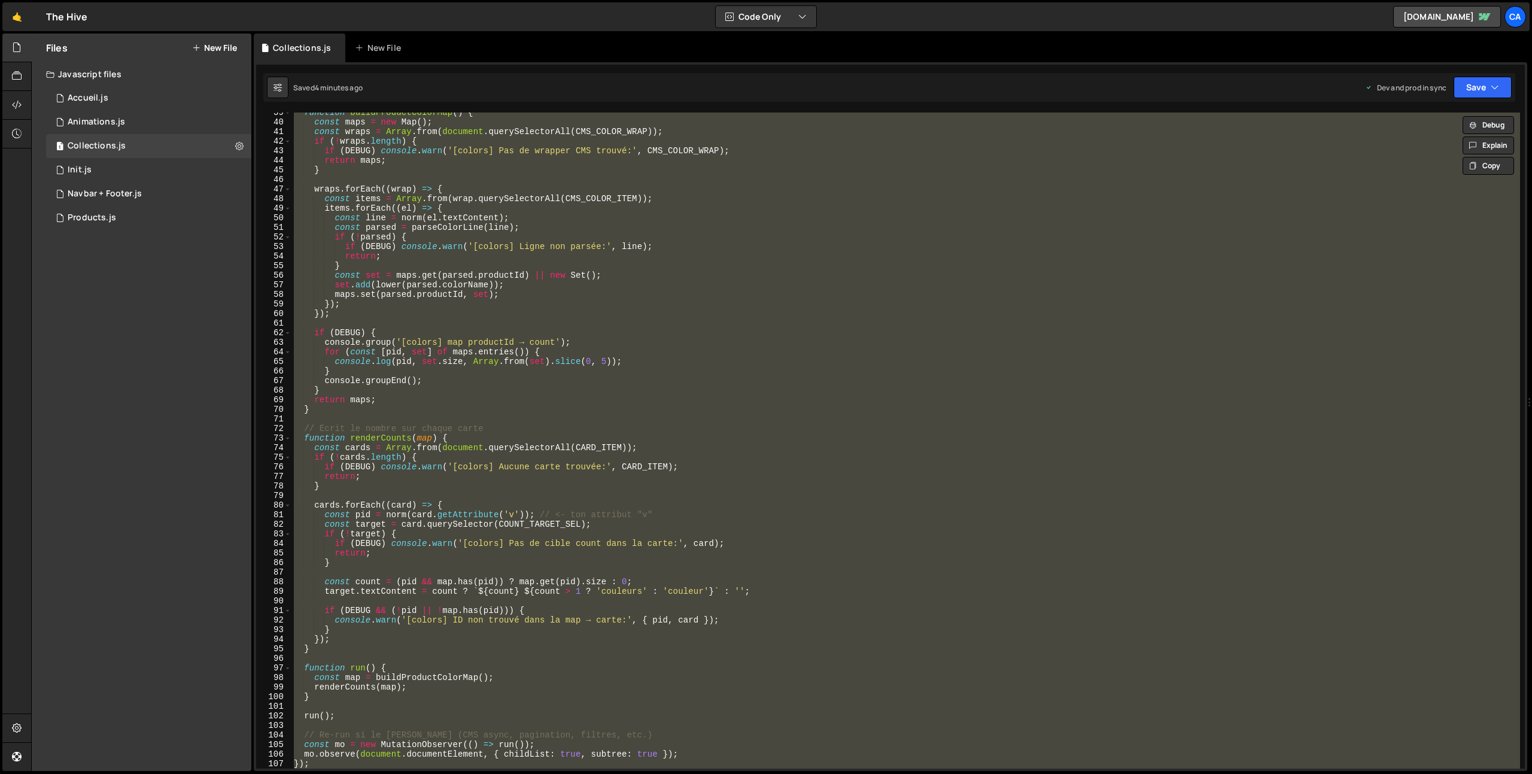
paste textarea
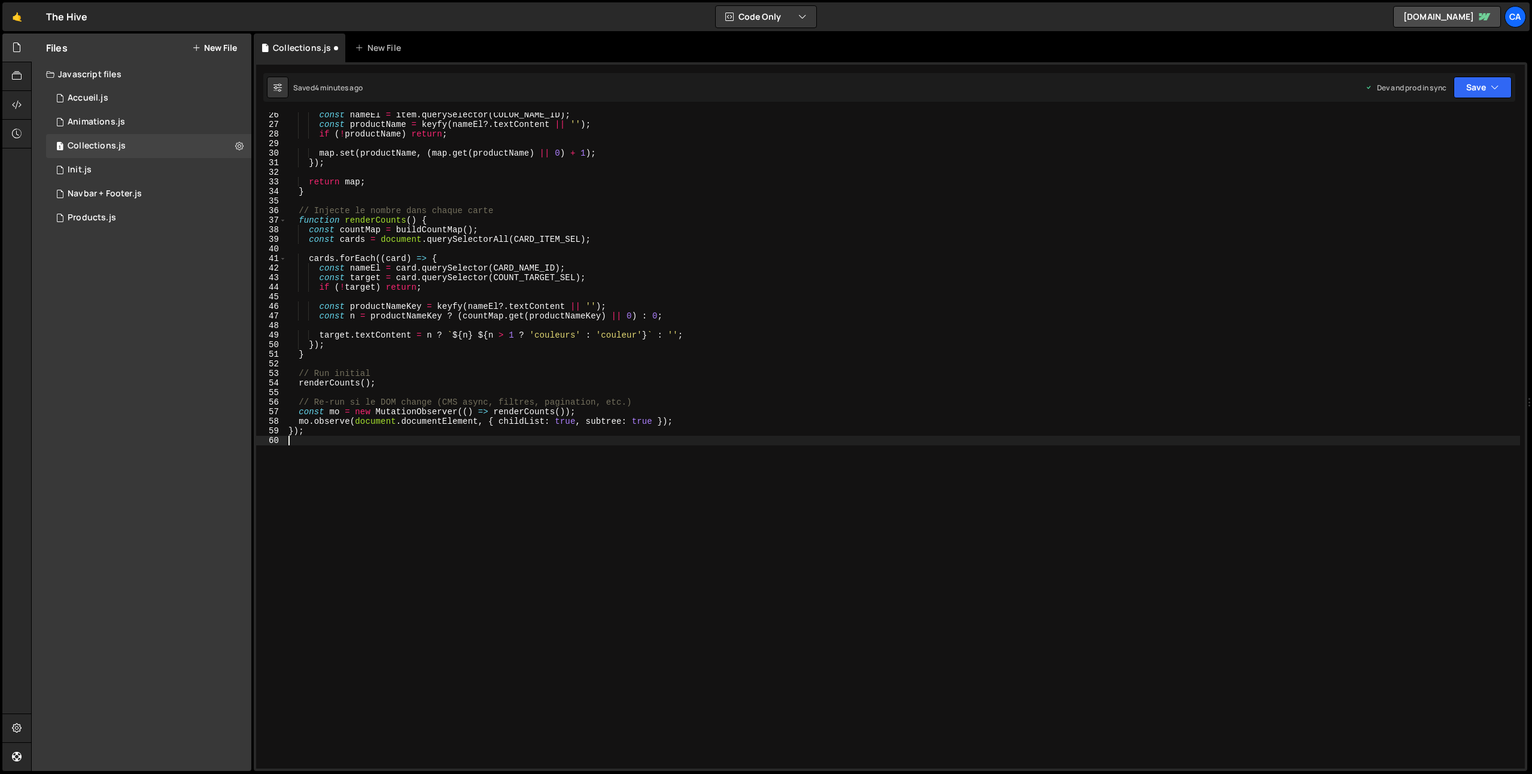
scroll to position [242, 0]
click at [1477, 87] on button "Save" at bounding box center [1482, 88] width 58 height 22
click at [1449, 160] on div "Save to Production S" at bounding box center [1442, 156] width 124 height 12
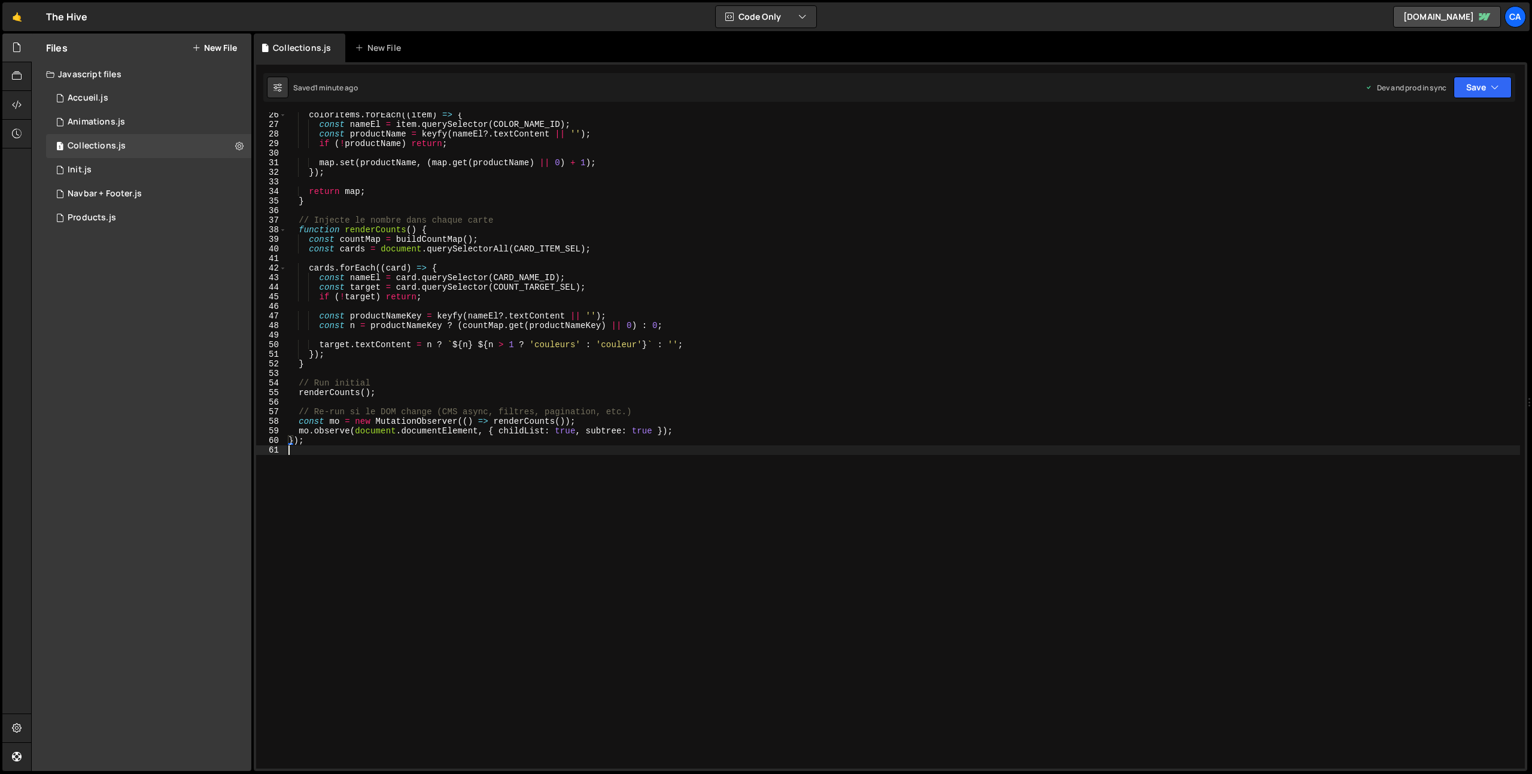
click at [366, 509] on div "colorItems . forEach (( item ) => { const nameEl = item . querySelector ( COLOR…" at bounding box center [903, 447] width 1234 height 675
type textarea "});"
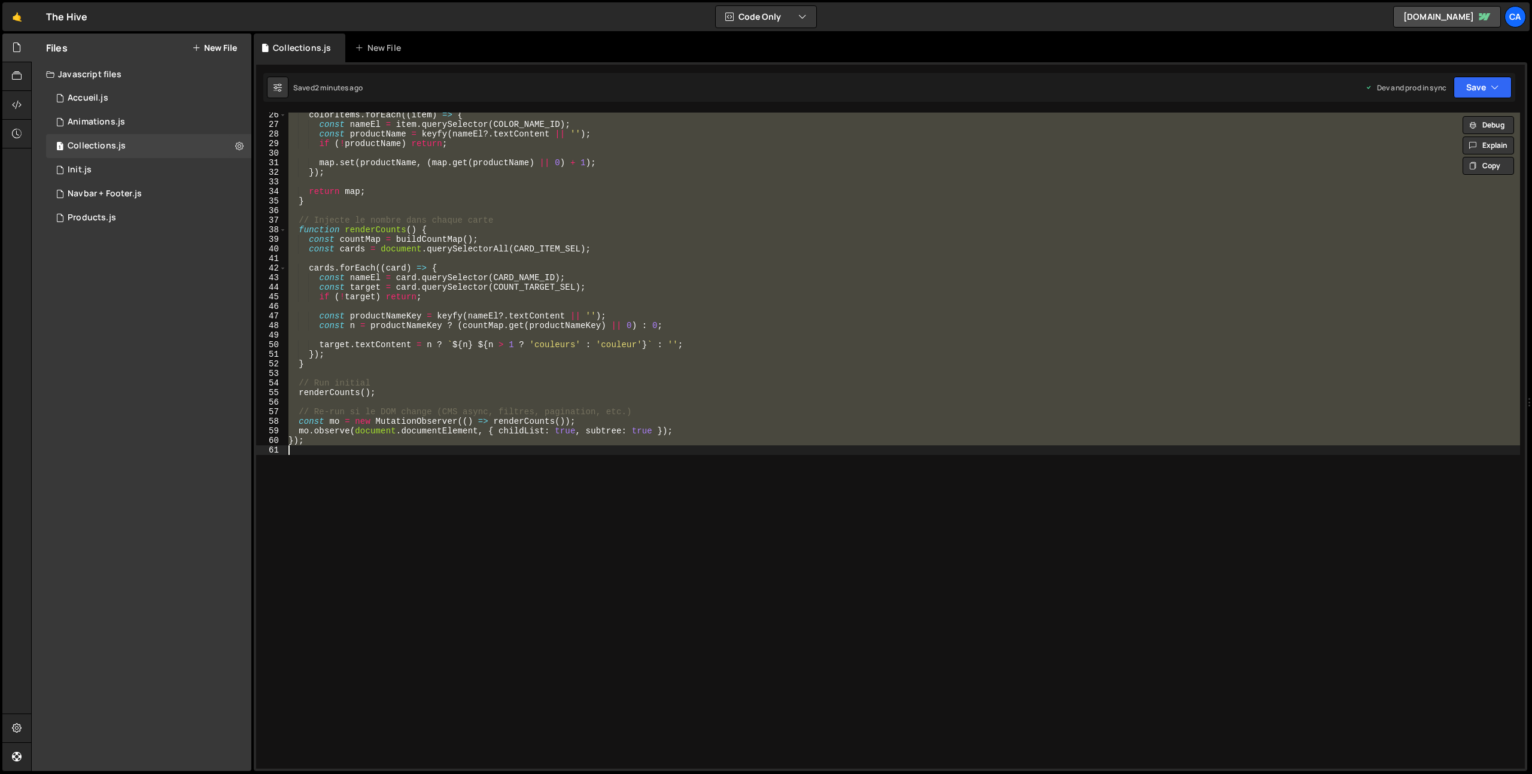
paste textarea
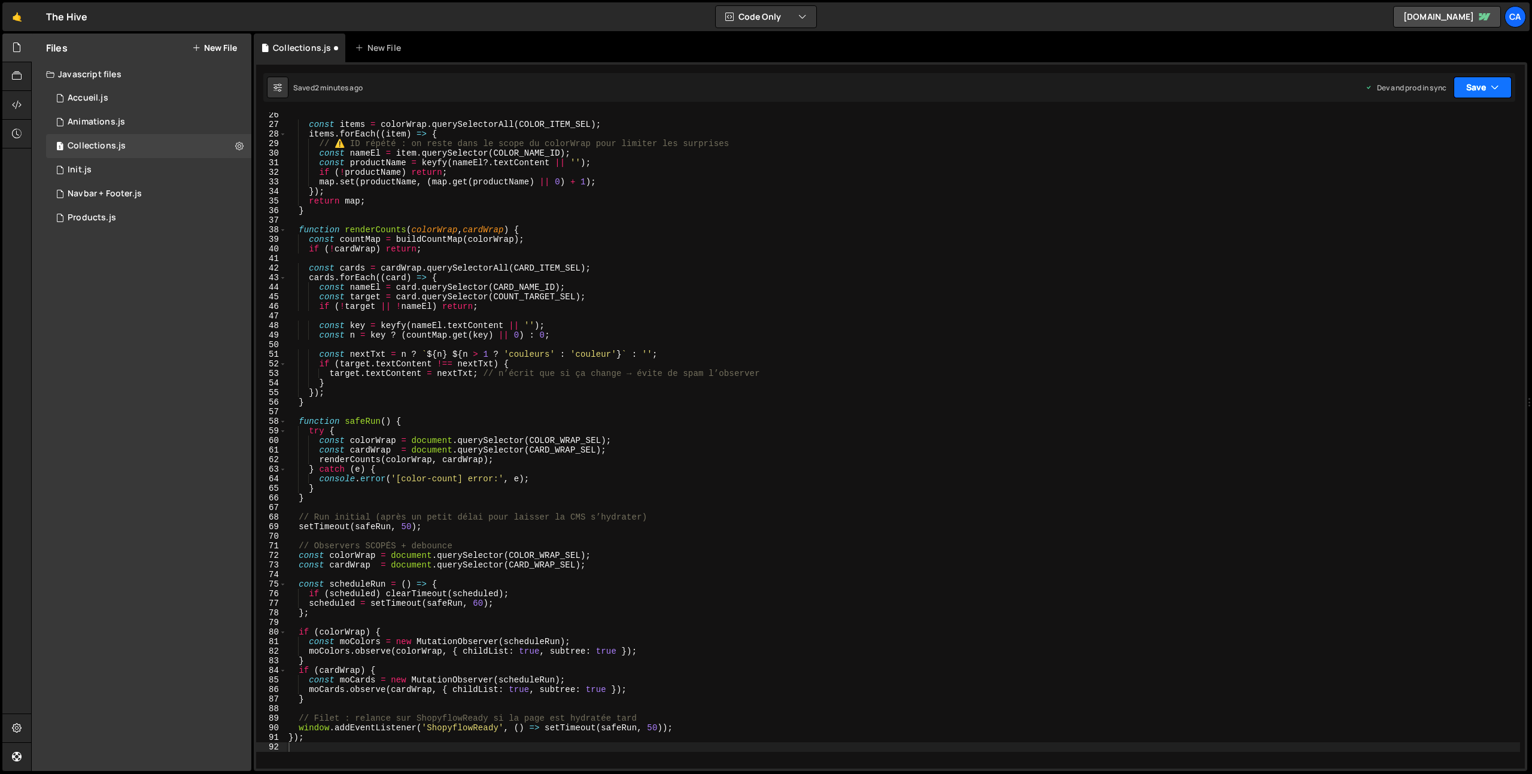
drag, startPoint x: 1477, startPoint y: 86, endPoint x: 1429, endPoint y: 156, distance: 85.1
click at [1477, 87] on button "Save" at bounding box center [1482, 88] width 58 height 22
click at [1407, 166] on div "1 minute ago" at bounding box center [1422, 168] width 42 height 10
click at [509, 525] on div "const items = colorWrap . querySelectorAll ( COLOR_ITEM_SEL ) ; items . forEach…" at bounding box center [903, 447] width 1234 height 675
type textarea "});"
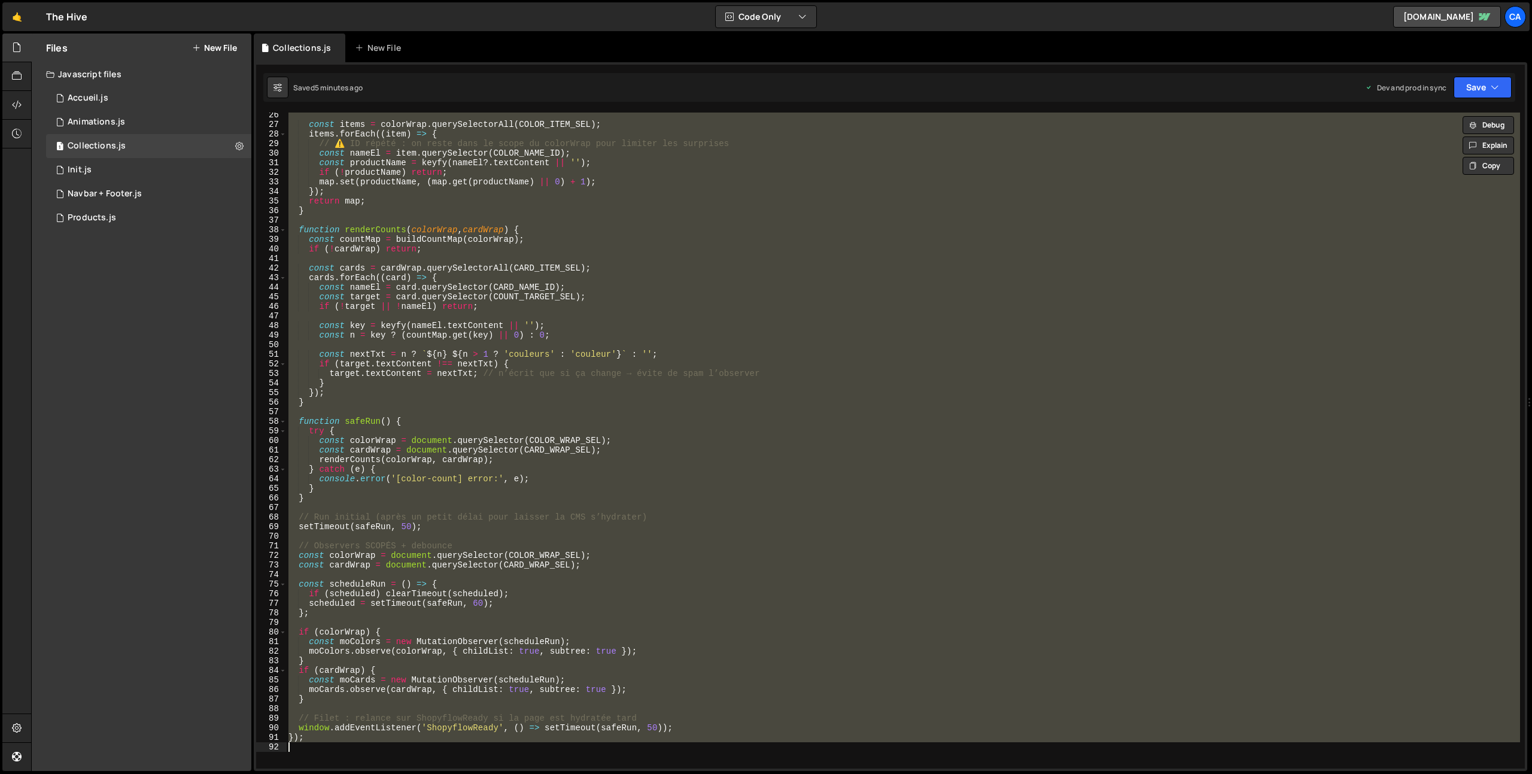
paste textarea
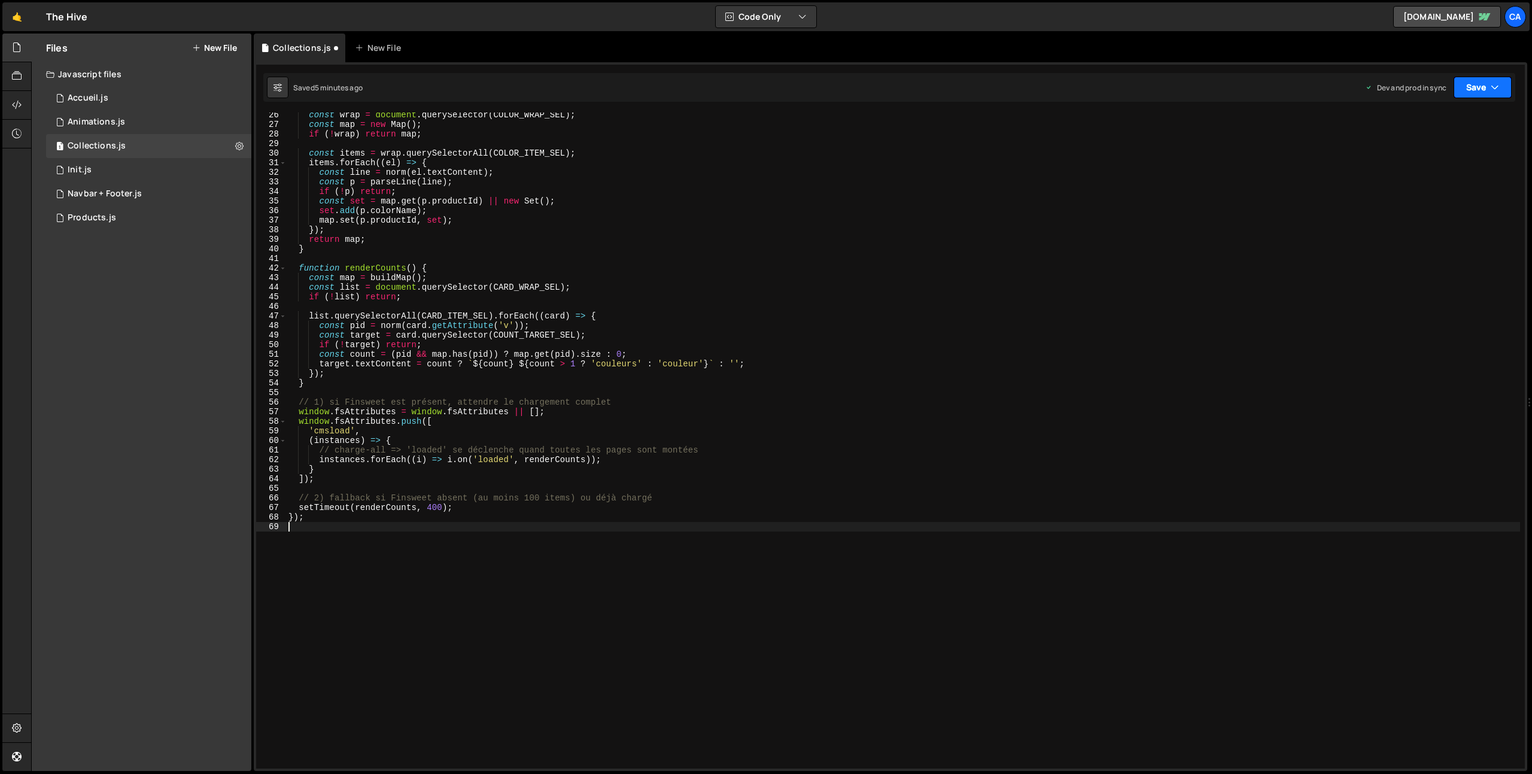
click at [1482, 84] on button "Save" at bounding box center [1482, 88] width 58 height 22
click at [1401, 166] on div "5 minutes ago" at bounding box center [1424, 168] width 47 height 10
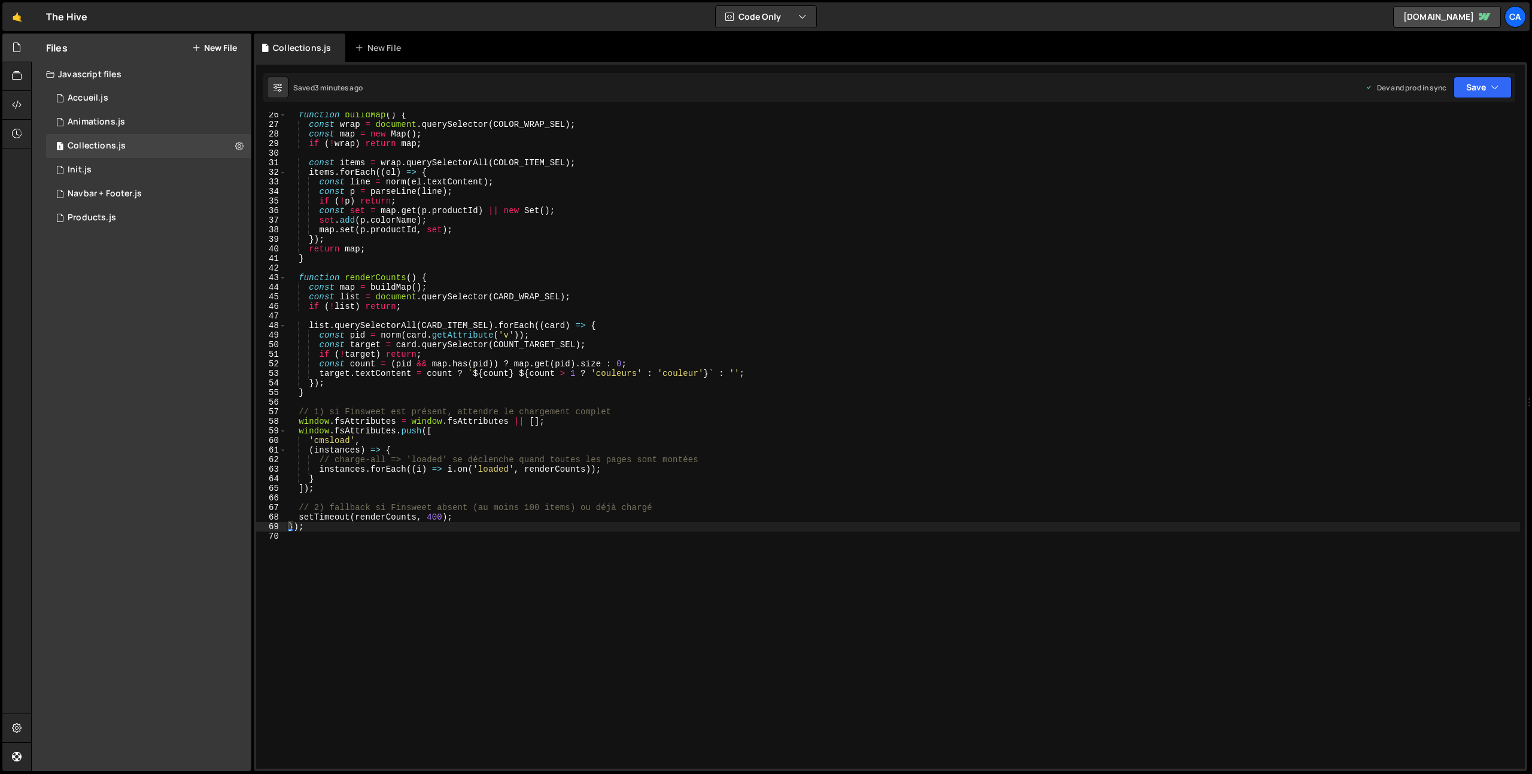
click at [516, 445] on div "function buildMap ( ) { const wrap = document . querySelector ( COLOR_WRAP_SEL …" at bounding box center [903, 447] width 1234 height 675
type textarea "});"
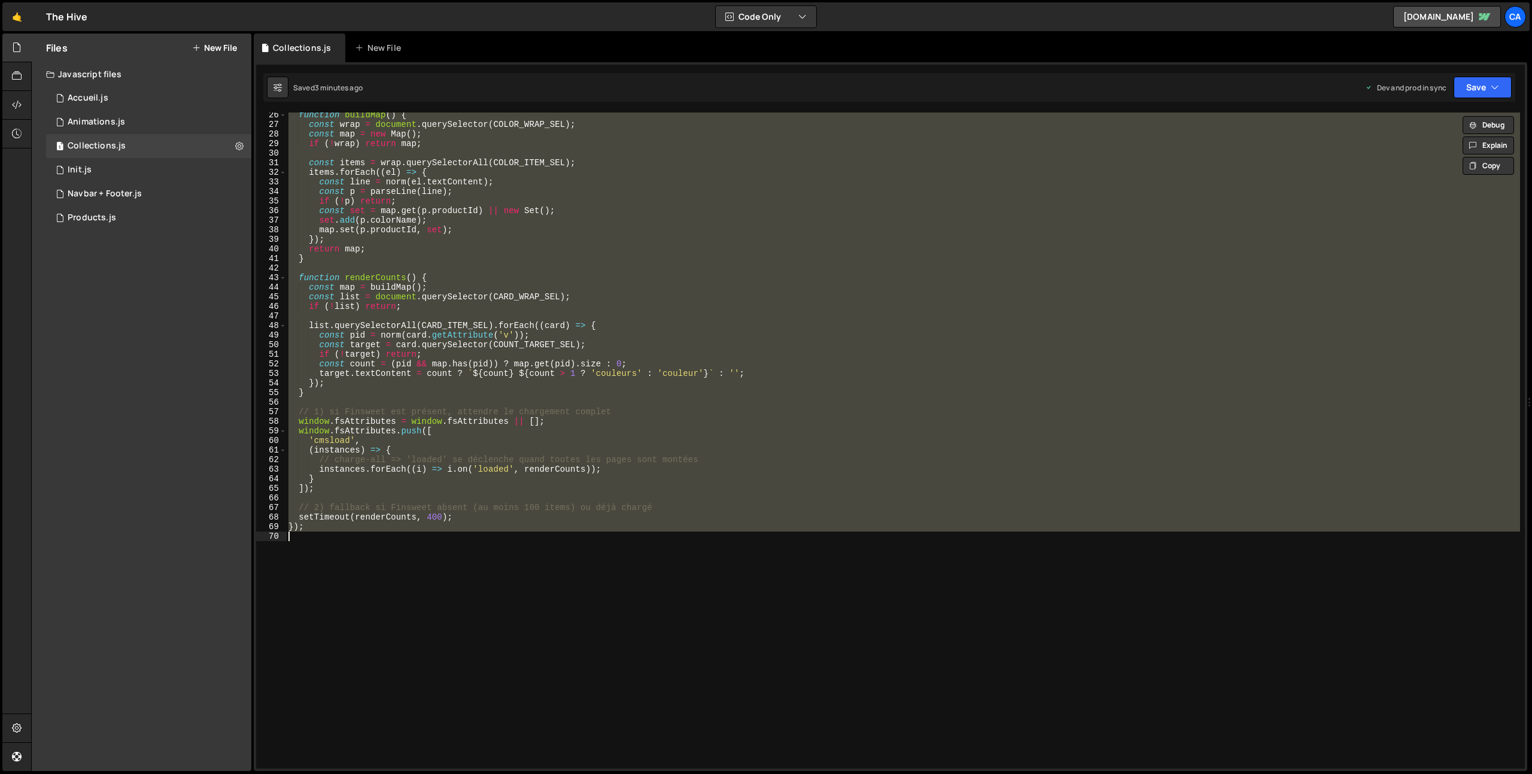
paste textarea
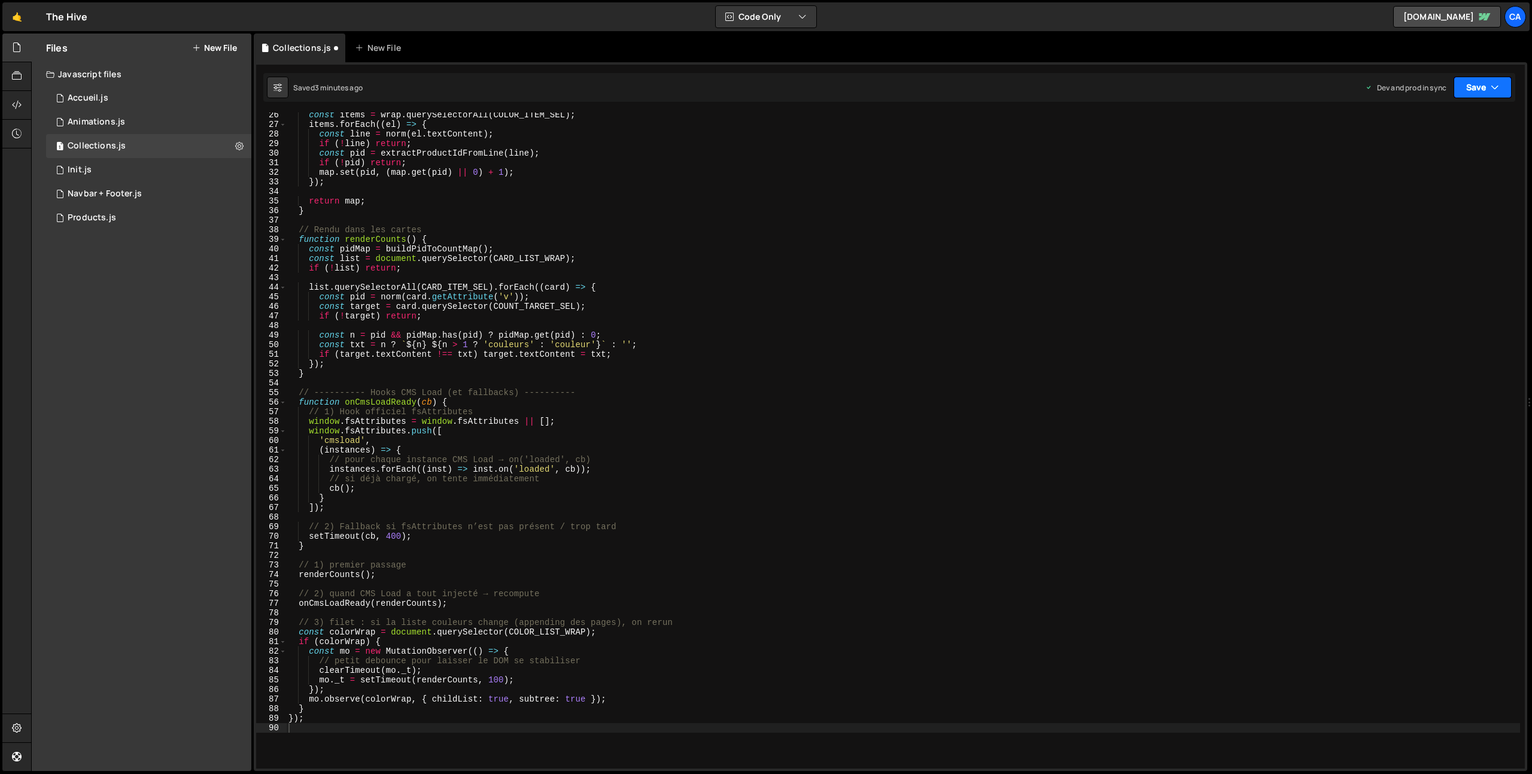
click at [1472, 83] on button "Save" at bounding box center [1482, 88] width 58 height 22
drag, startPoint x: 1441, startPoint y: 171, endPoint x: 1529, endPoint y: 171, distance: 87.4
click at [1442, 171] on div "3 minutes ago" at bounding box center [1424, 168] width 47 height 10
click at [440, 364] on div "const items = wrap . querySelectorAll ( COLOR_ITEM_SEL ) ; items . forEach (( e…" at bounding box center [903, 447] width 1234 height 675
type textarea "});"
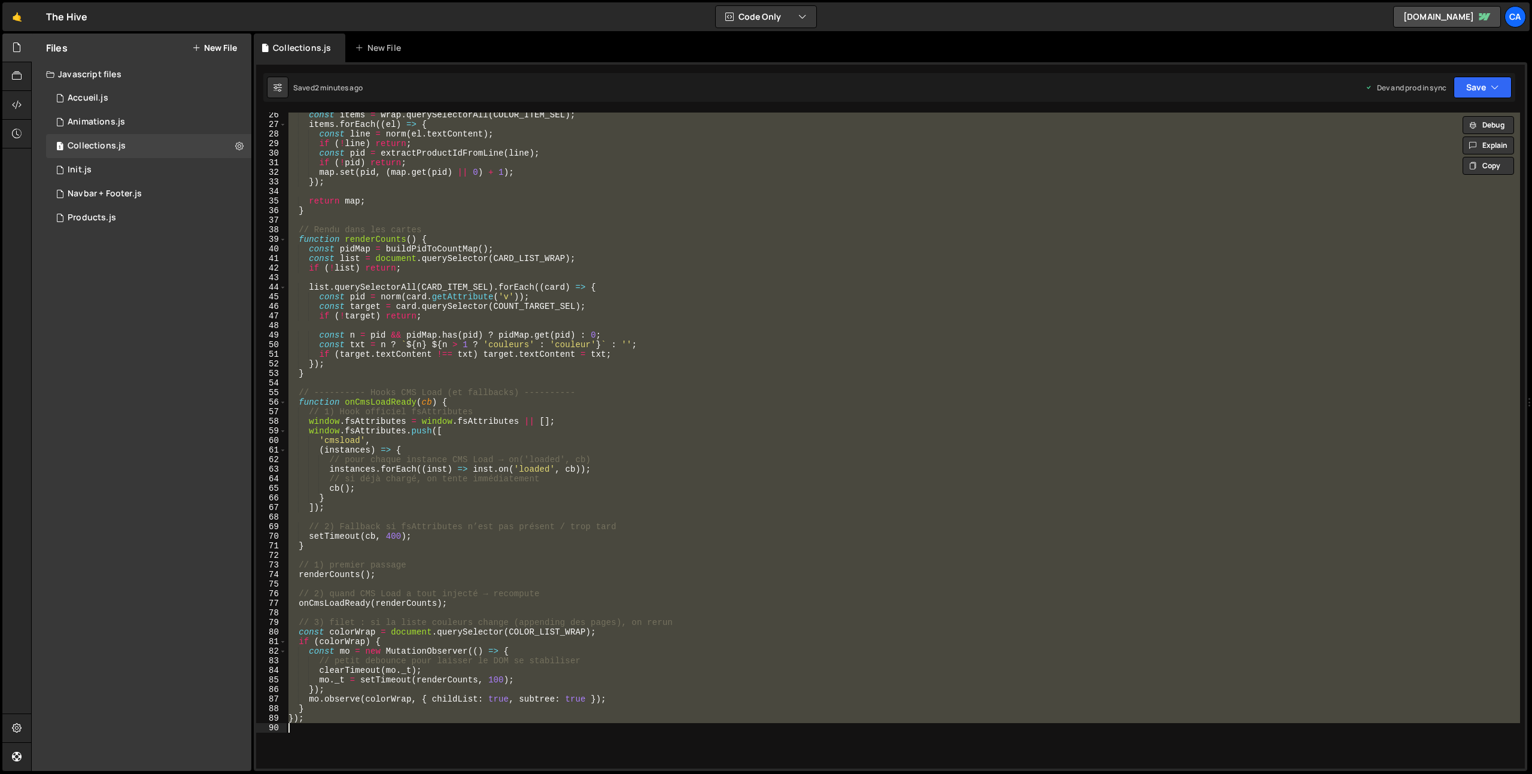
paste textarea
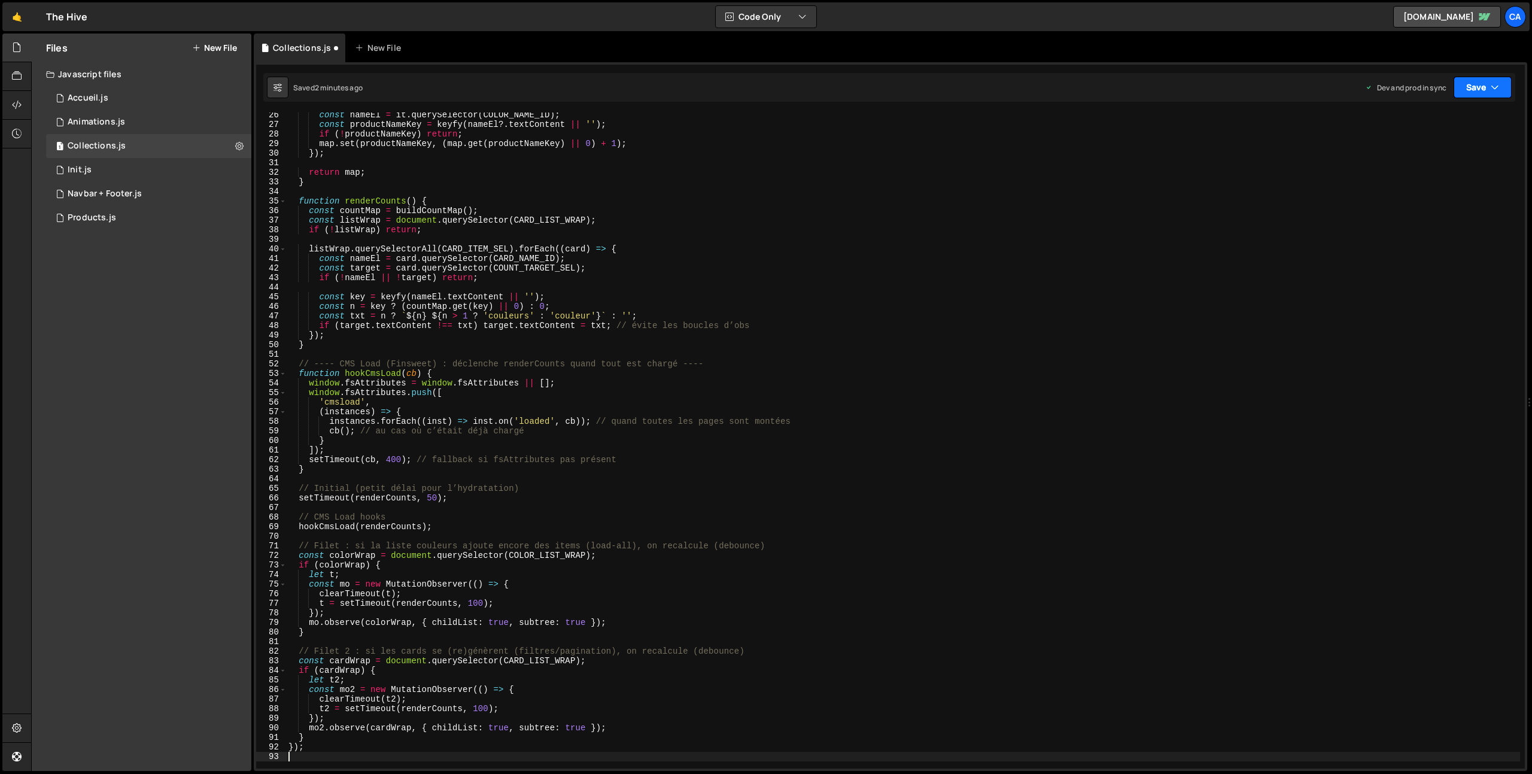
click at [1480, 90] on button "Save" at bounding box center [1482, 88] width 58 height 22
click at [1416, 174] on div "Saved 2 minutes ago" at bounding box center [1442, 169] width 124 height 14
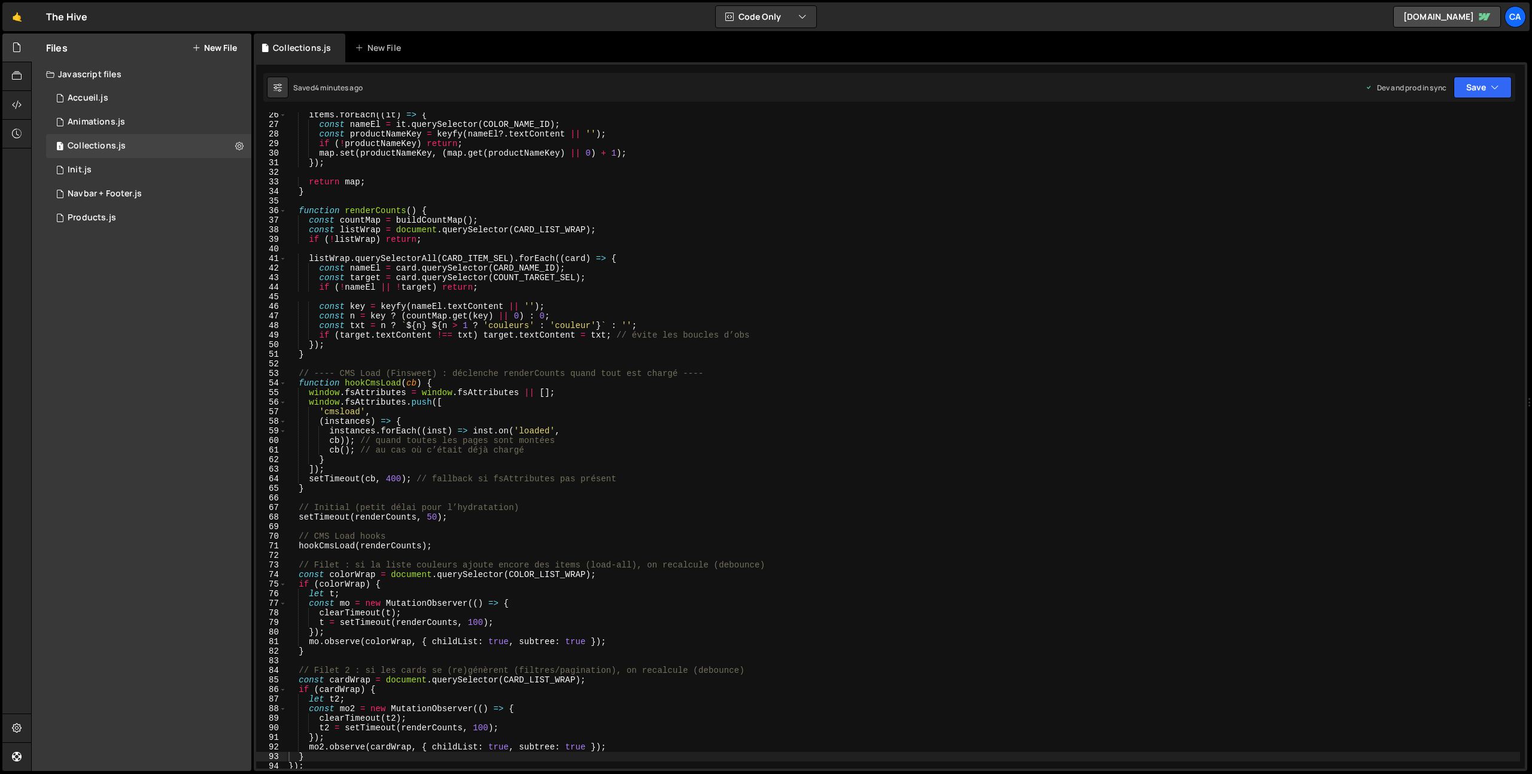
click at [440, 473] on div "items . forEach (( it ) => { const nameEl = it . querySelector ( COLOR_NAME_ID …" at bounding box center [903, 447] width 1234 height 675
type textarea "});"
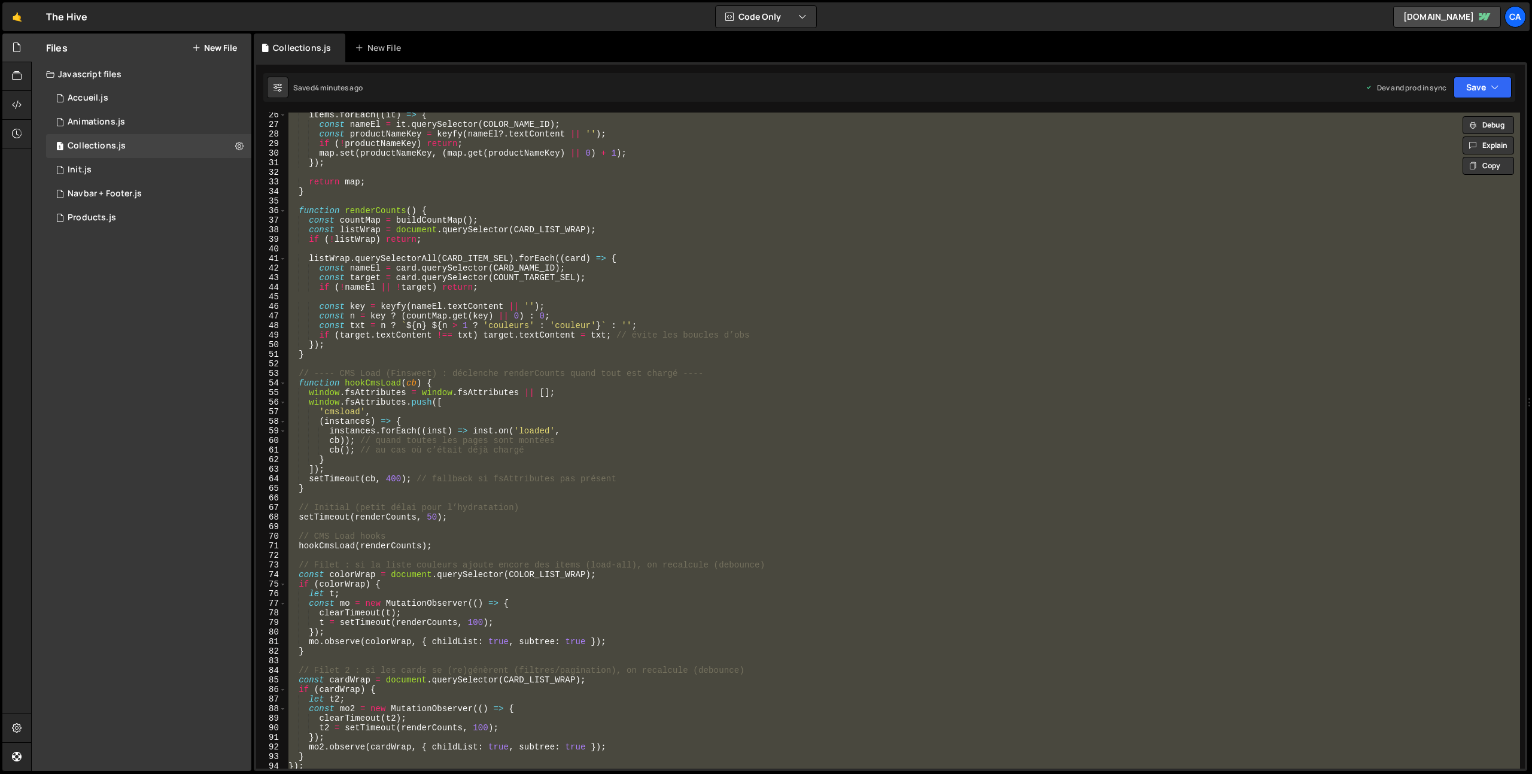
paste textarea
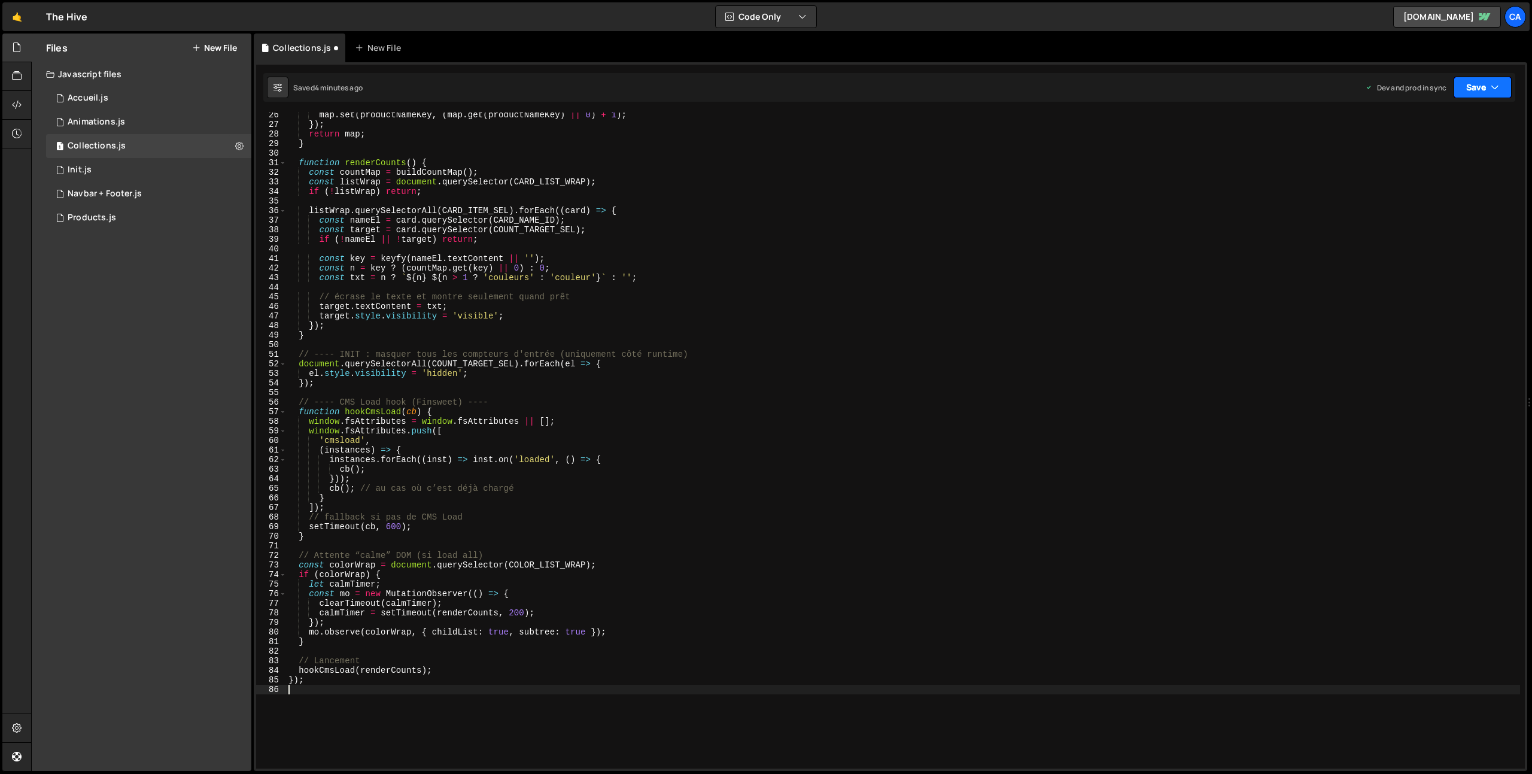
click at [1474, 83] on button "Save" at bounding box center [1482, 88] width 58 height 22
click at [1413, 178] on button "Save to Production S Saved 4 minutes ago" at bounding box center [1442, 163] width 144 height 39
click at [517, 343] on div "map . set ( productNameKey , ( map . get ( productNameKey ) || 0 ) + 1 ) ; }) ;…" at bounding box center [903, 447] width 1234 height 675
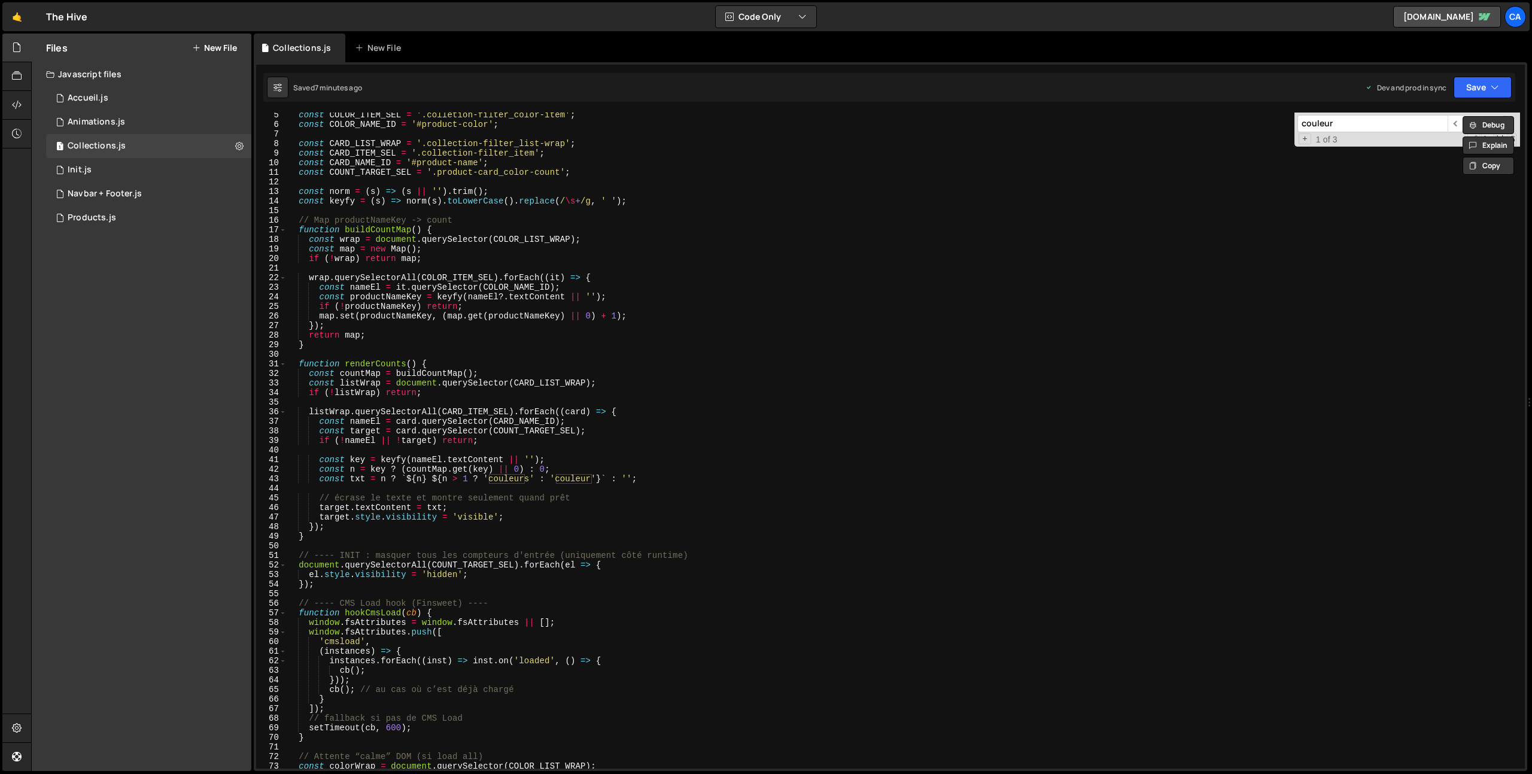
scroll to position [0, 0]
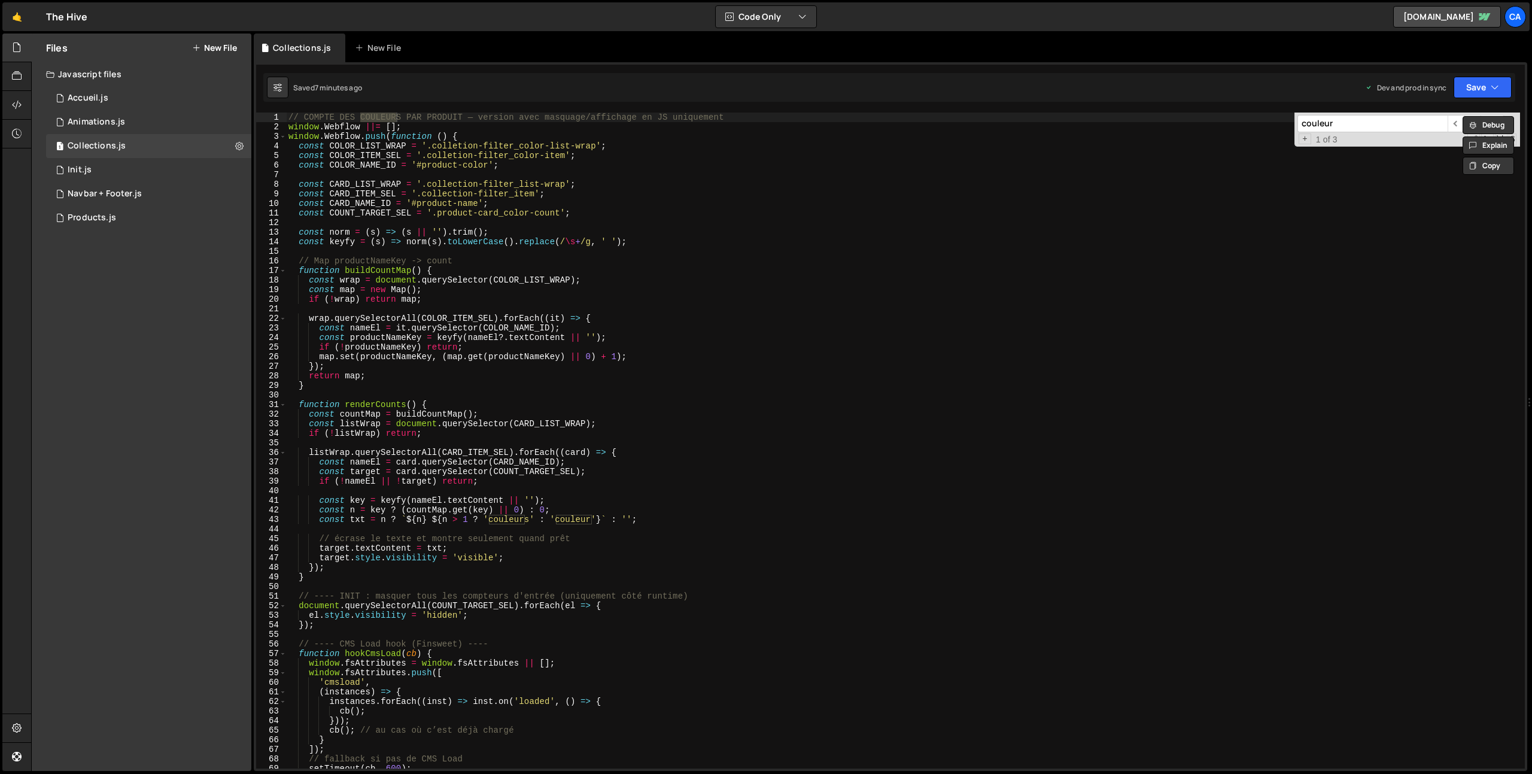
type input "couleur"
click at [512, 522] on div "// COMPTE DES COULEURS PAR PRODUIT — version avec masquage/affichage en JS uniq…" at bounding box center [903, 449] width 1234 height 675
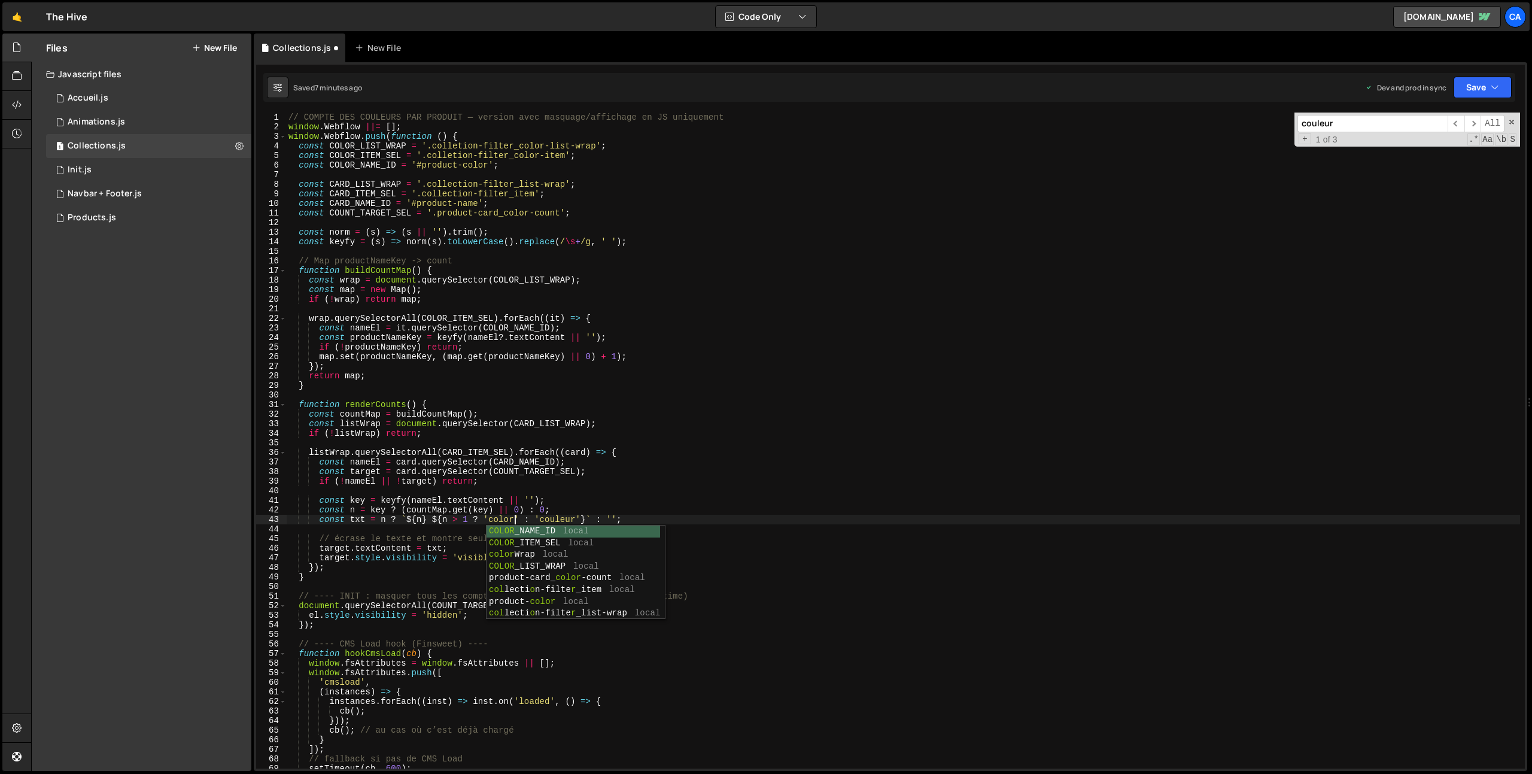
scroll to position [0, 16]
click at [570, 504] on div "// COMPTE DES COULEURS PAR PRODUIT — version avec masquage/affichage en JS uniq…" at bounding box center [903, 449] width 1234 height 675
click at [568, 518] on div "// COMPTE DES COULEURS PAR PRODUIT — version avec masquage/affichage en JS uniq…" at bounding box center [903, 449] width 1234 height 675
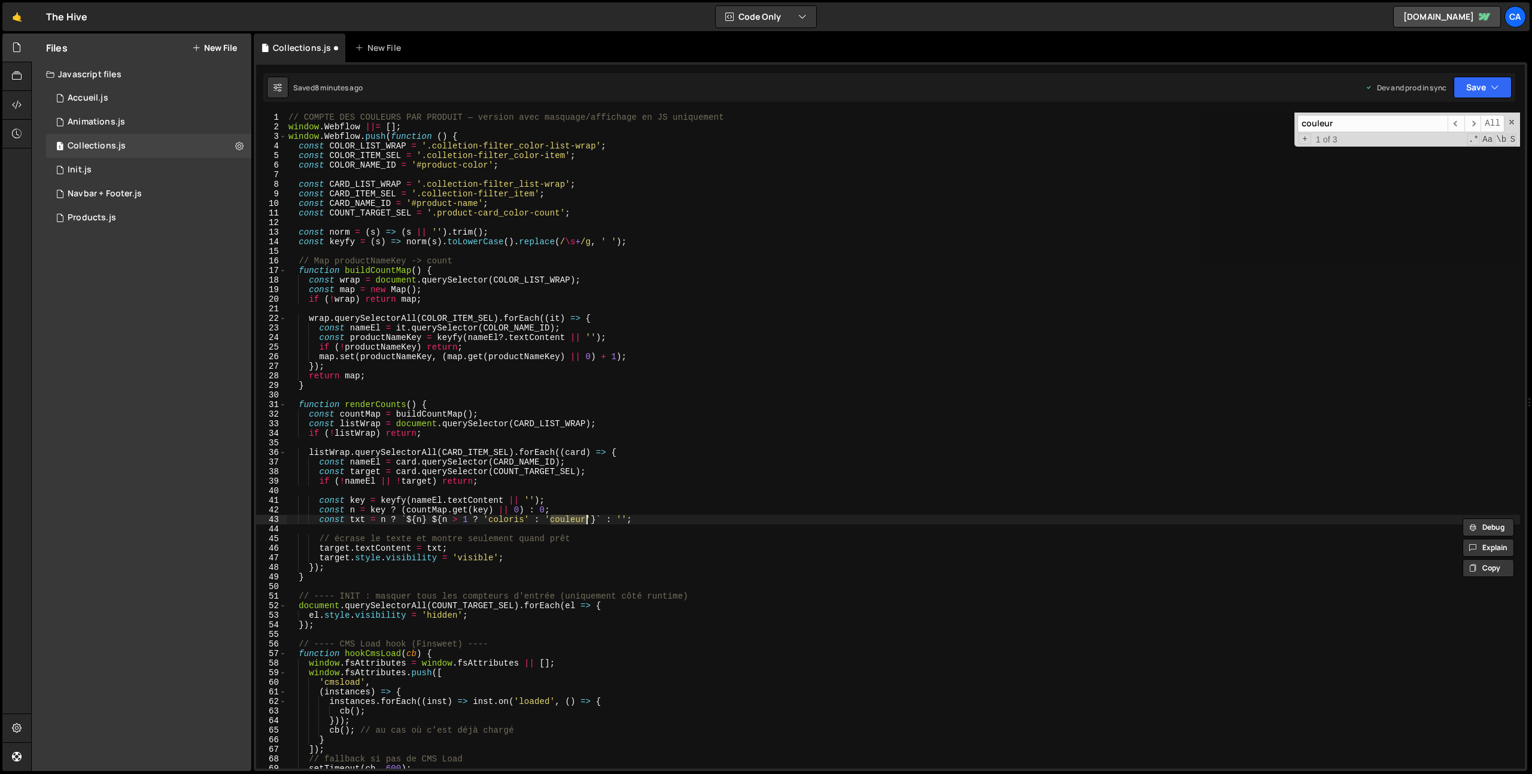
click at [573, 521] on div "// COMPTE DES COULEURS PAR PRODUIT — version avec masquage/affichage en JS uniq…" at bounding box center [903, 440] width 1234 height 656
click at [573, 521] on div "// COMPTE DES COULEURS PAR PRODUIT — version avec masquage/affichage en JS uniq…" at bounding box center [903, 449] width 1234 height 675
click at [1475, 83] on button "Save" at bounding box center [1482, 88] width 58 height 22
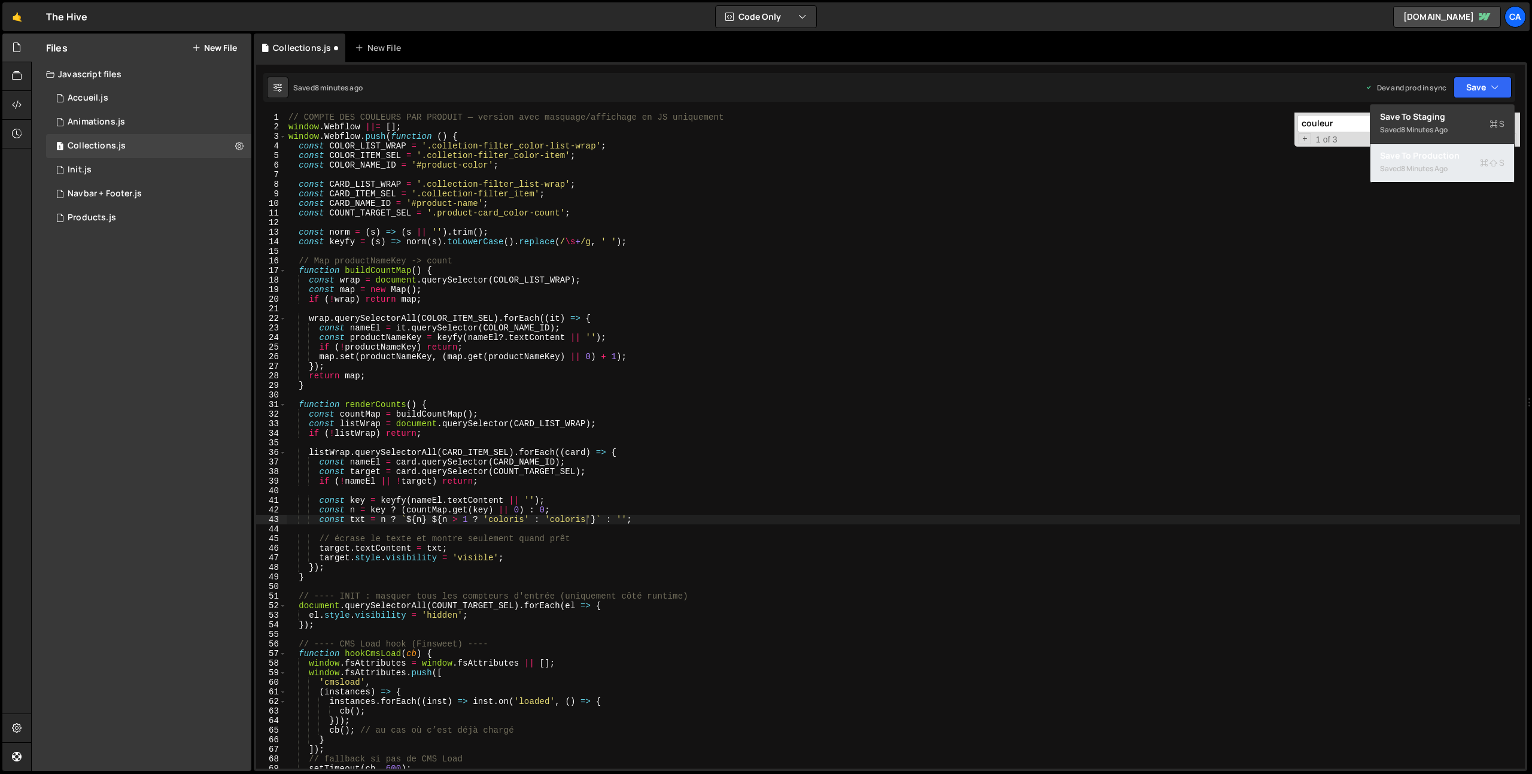
drag, startPoint x: 1441, startPoint y: 171, endPoint x: 939, endPoint y: 84, distance: 509.5
click at [1441, 171] on div "8 minutes ago" at bounding box center [1424, 168] width 47 height 10
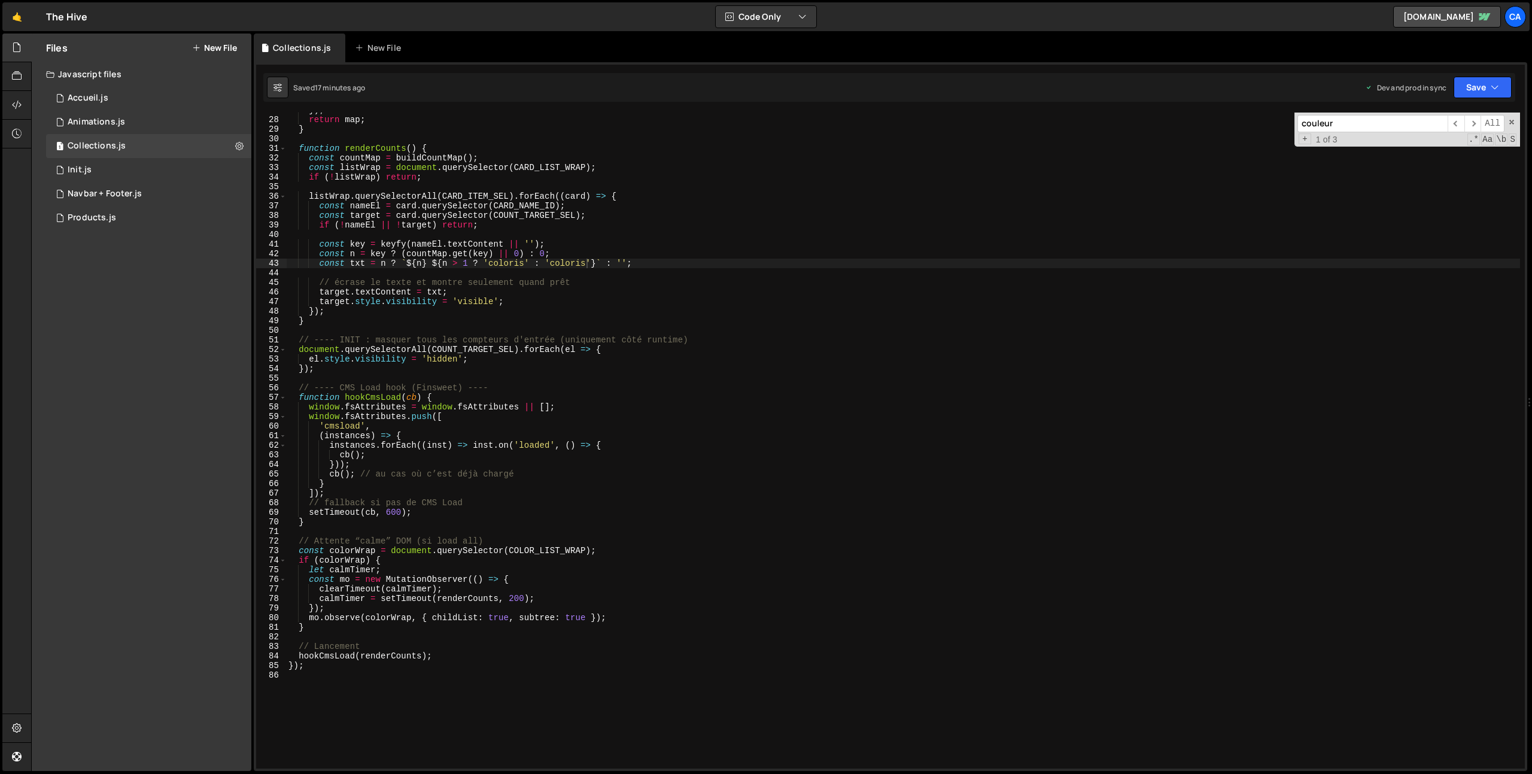
scroll to position [167, 0]
click at [488, 305] on div "}) ; return map ; } function renderCounts ( ) { const countMap = buildCountMap …" at bounding box center [903, 442] width 1234 height 675
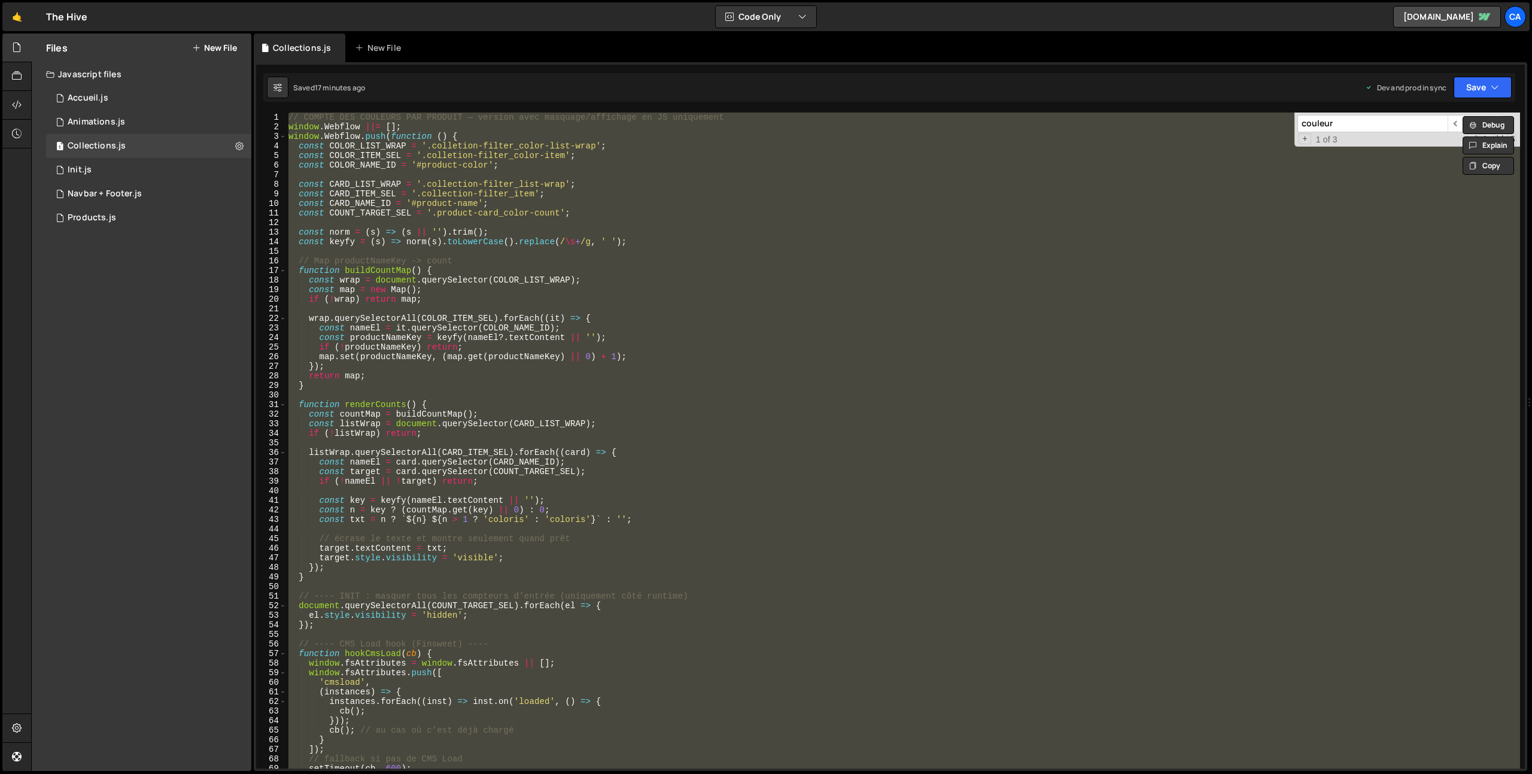
scroll to position [0, 0]
click at [807, 329] on div "// COMPTE DES COULEURS PAR PRODUIT — version avec masquage/affichage en JS uniq…" at bounding box center [903, 440] width 1234 height 656
type textarea "const nameEl = it.querySelector(COLOR_NAME_ID);"
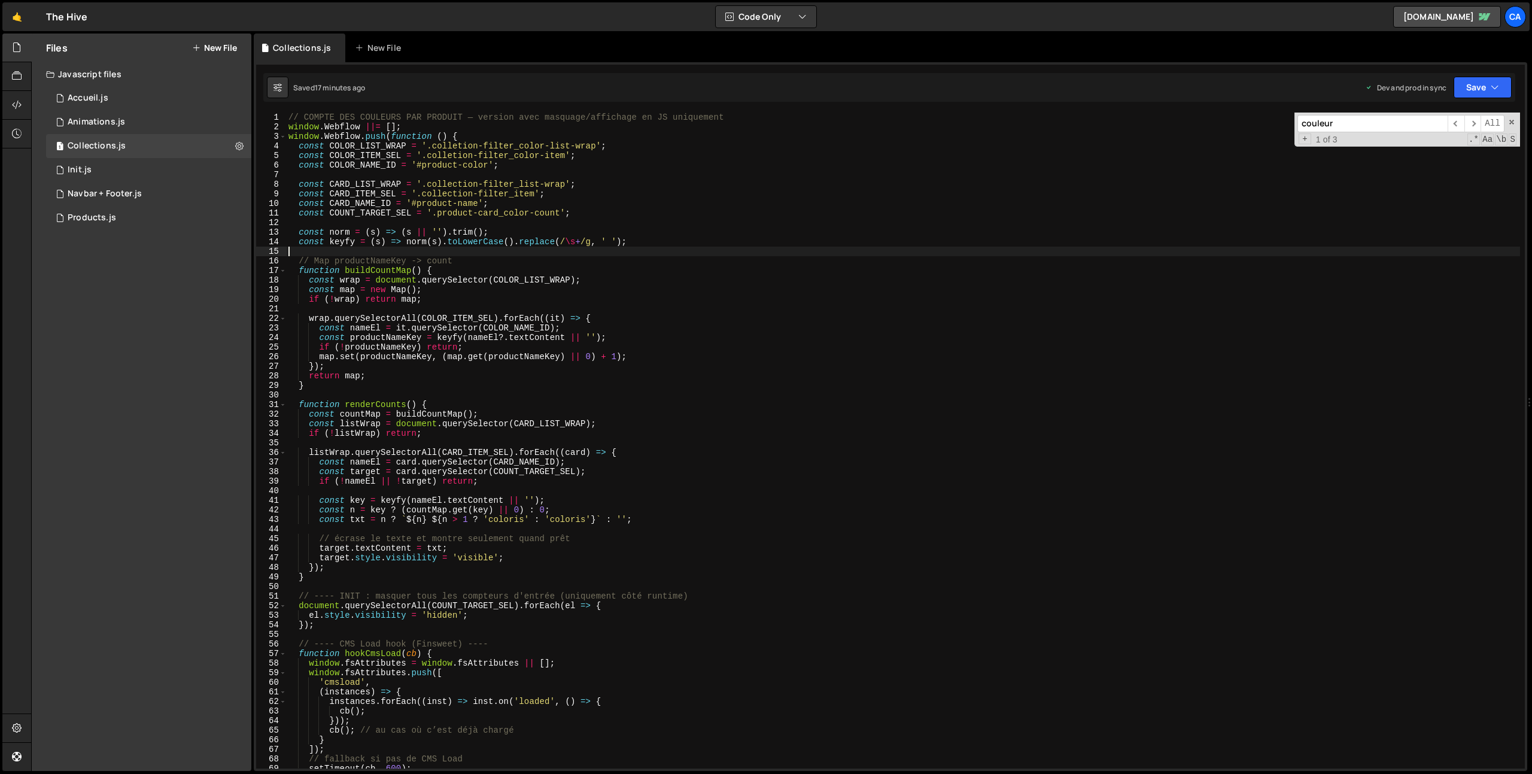
click at [686, 255] on div "// COMPTE DES COULEURS PAR PRODUIT — version avec masquage/affichage en JS uniq…" at bounding box center [903, 449] width 1234 height 675
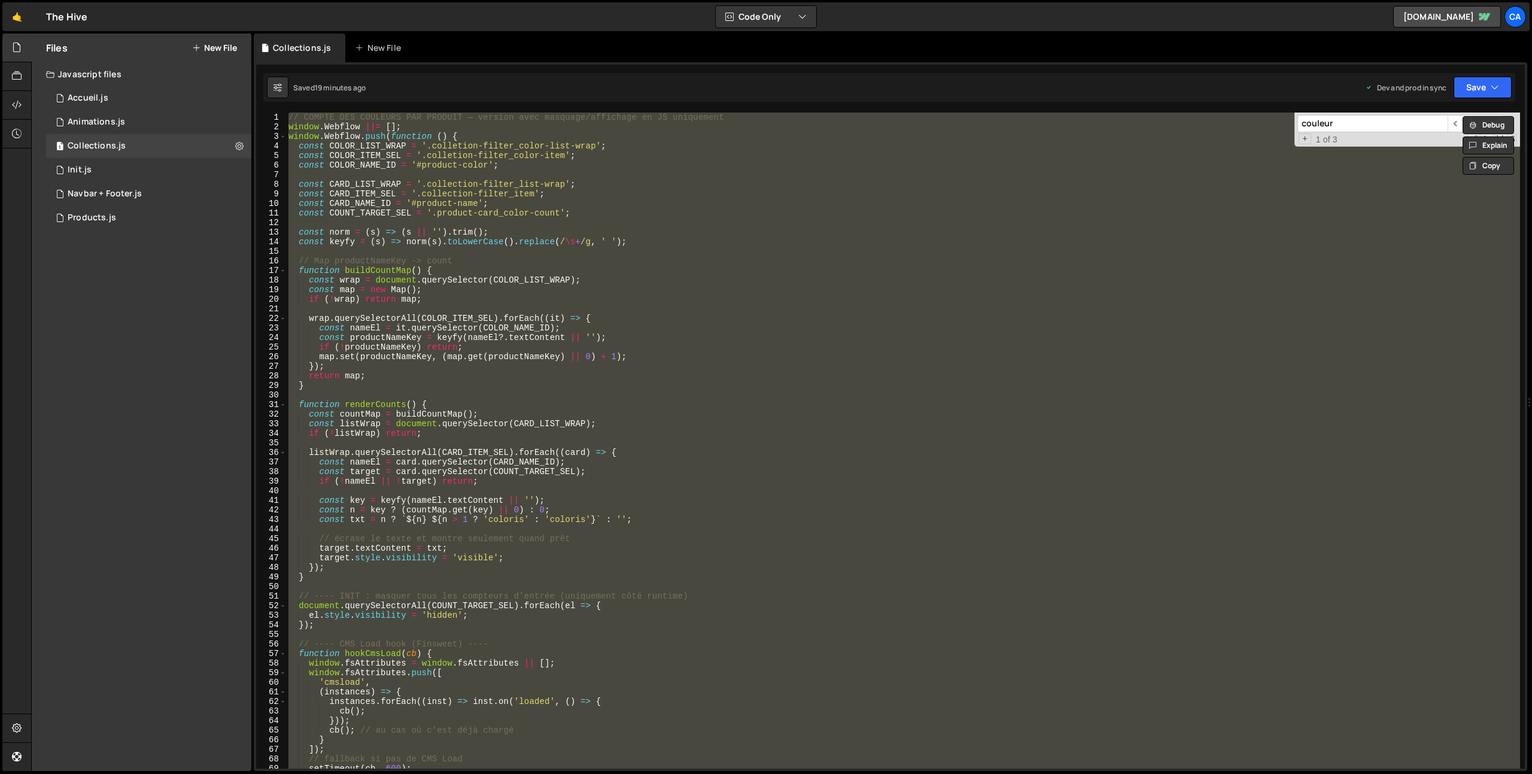
click at [718, 501] on div "// COMPTE DES COULEURS PAR PRODUIT — version avec masquage/affichage en JS uniq…" at bounding box center [903, 449] width 1234 height 675
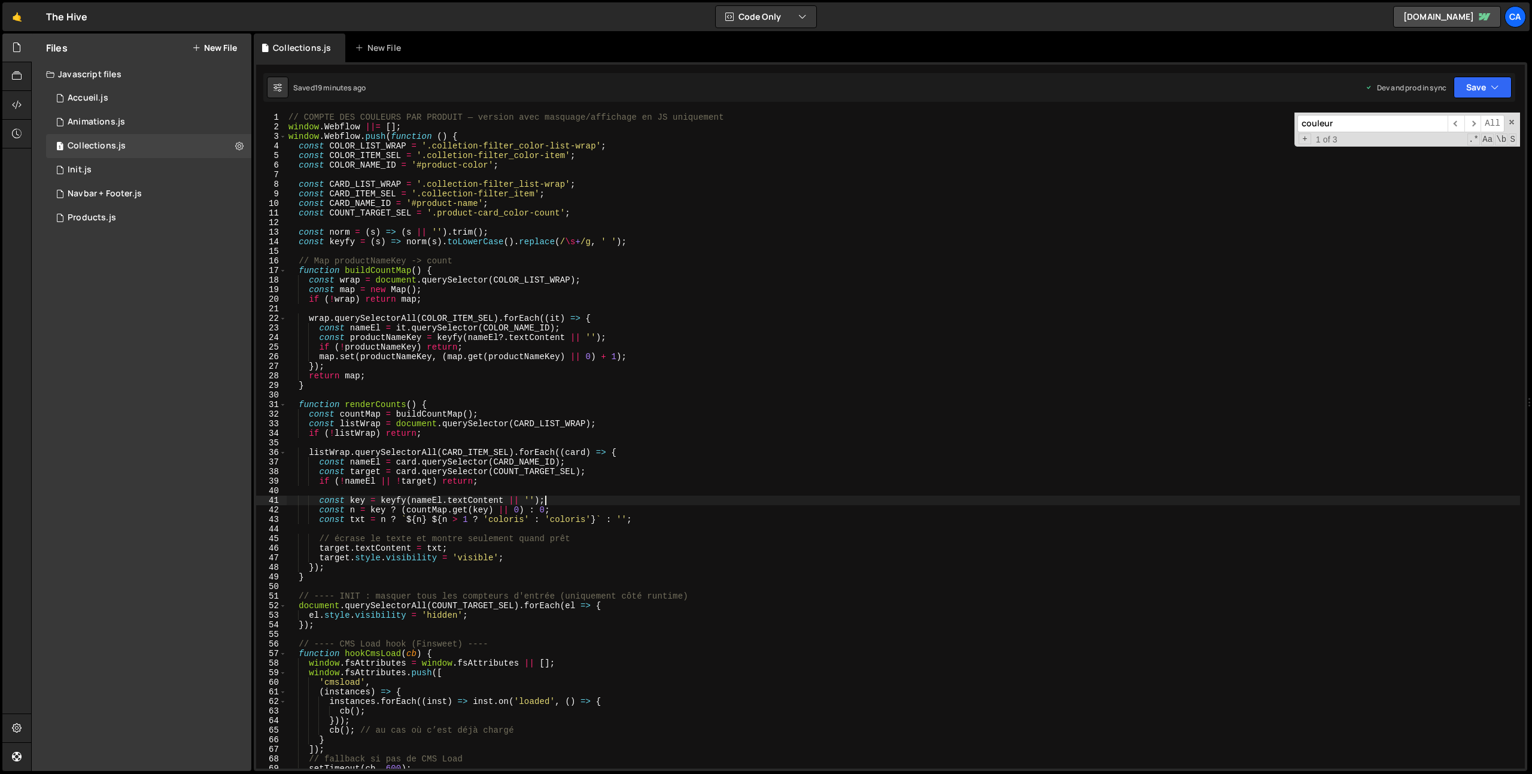
type textarea "});"
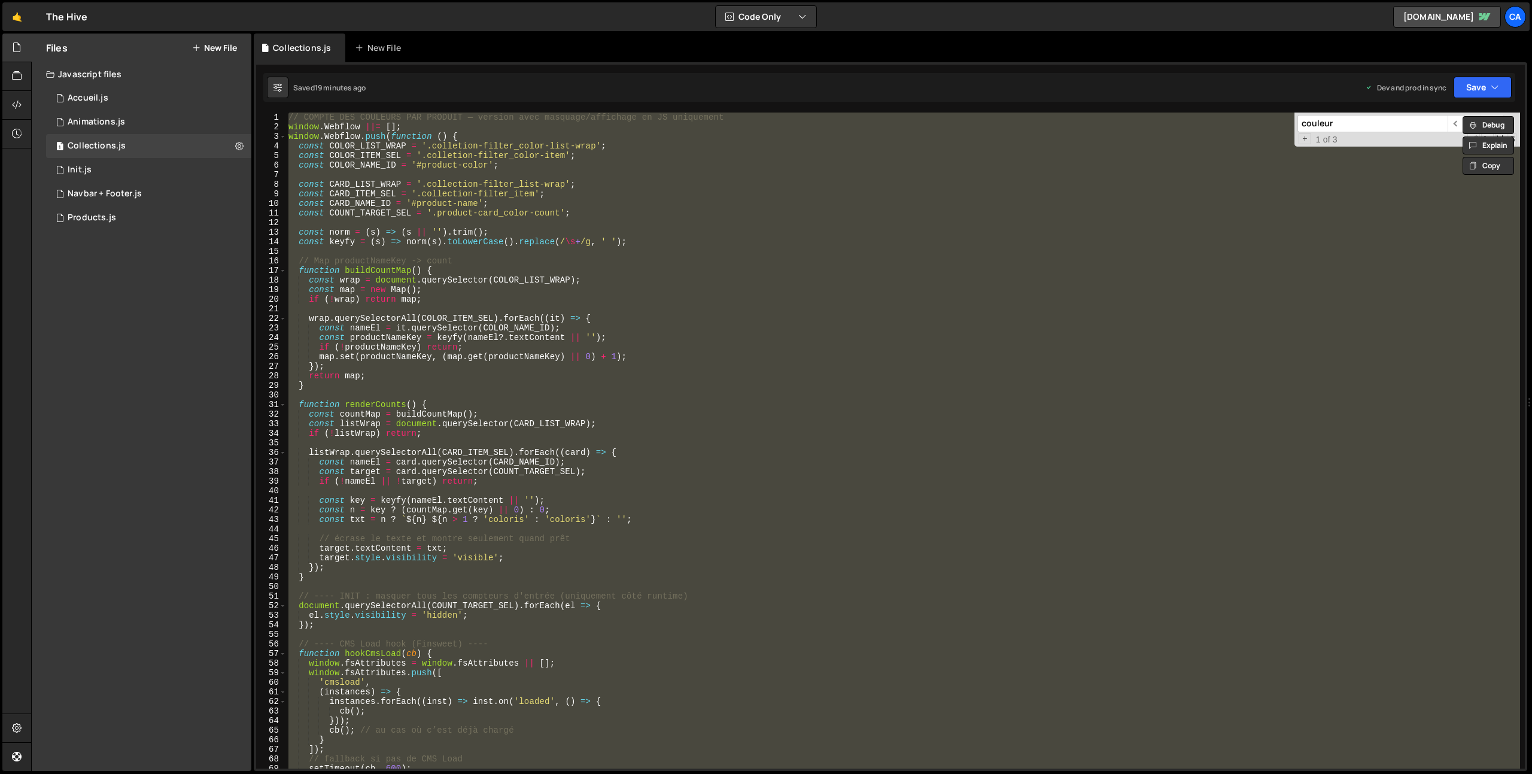
paste textarea
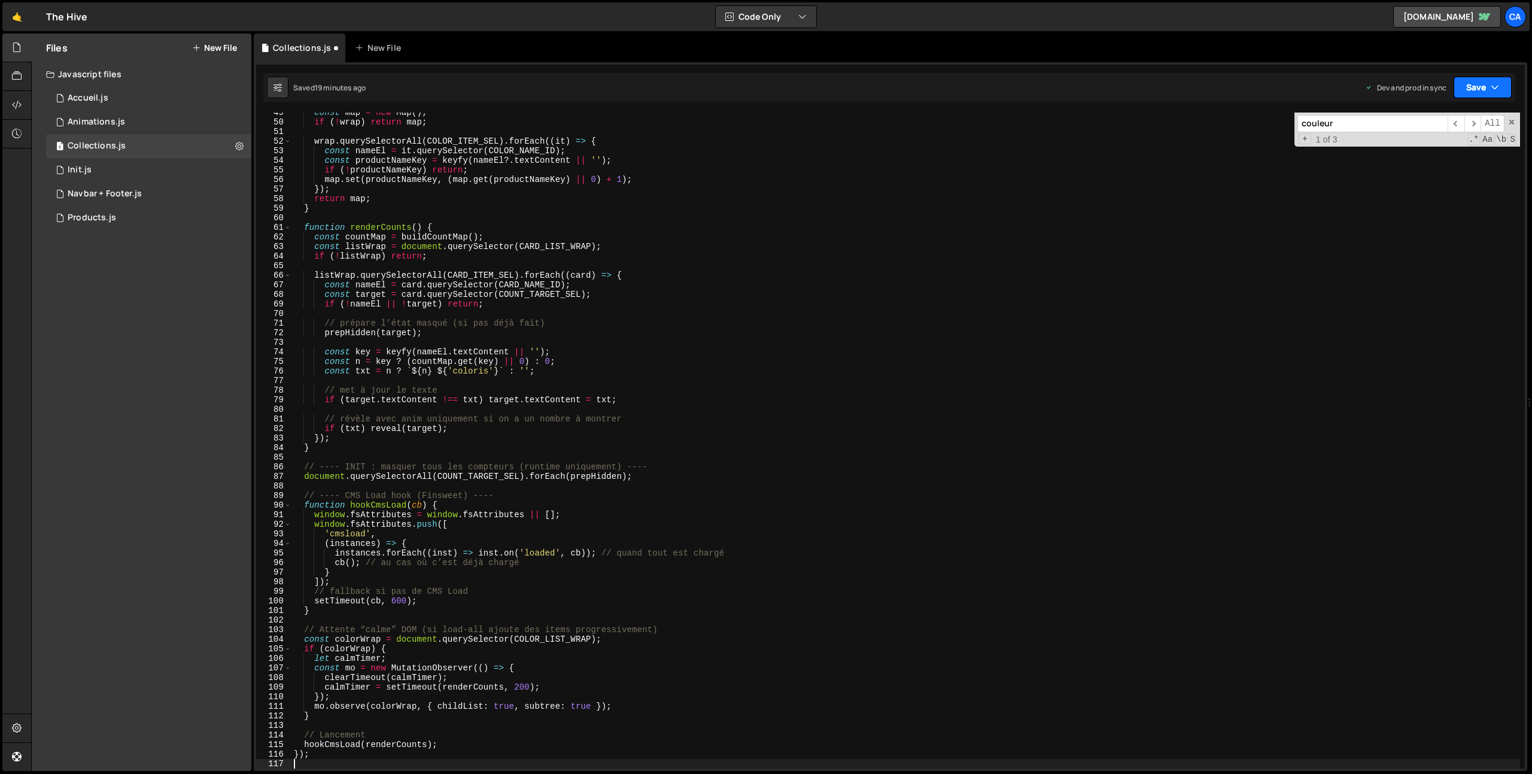
click at [1497, 83] on icon "button" at bounding box center [1495, 87] width 8 height 12
click at [1425, 169] on div "19 minutes ago" at bounding box center [1426, 168] width 50 height 10
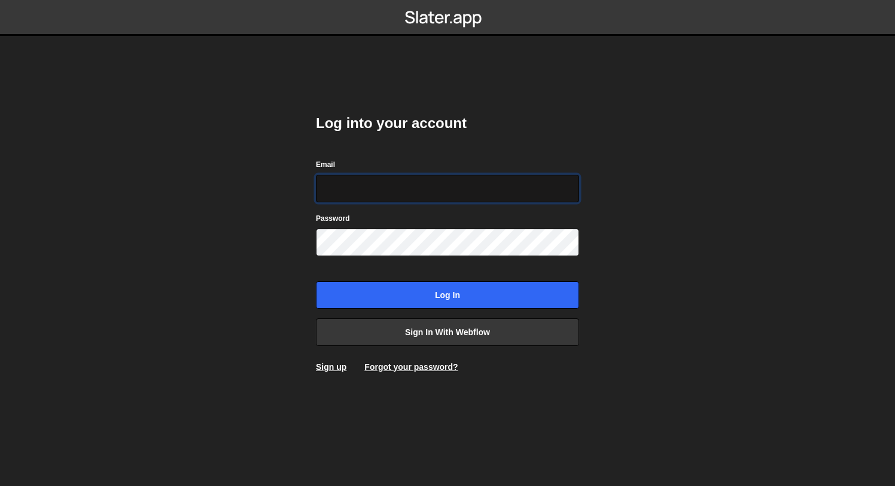
type input "prod-web@cadcom.fr"
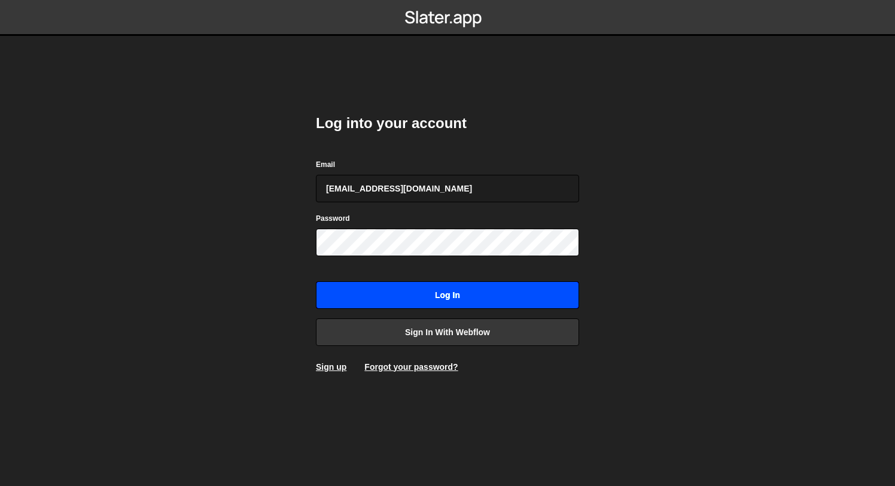
click at [419, 302] on input "Log in" at bounding box center [447, 295] width 263 height 28
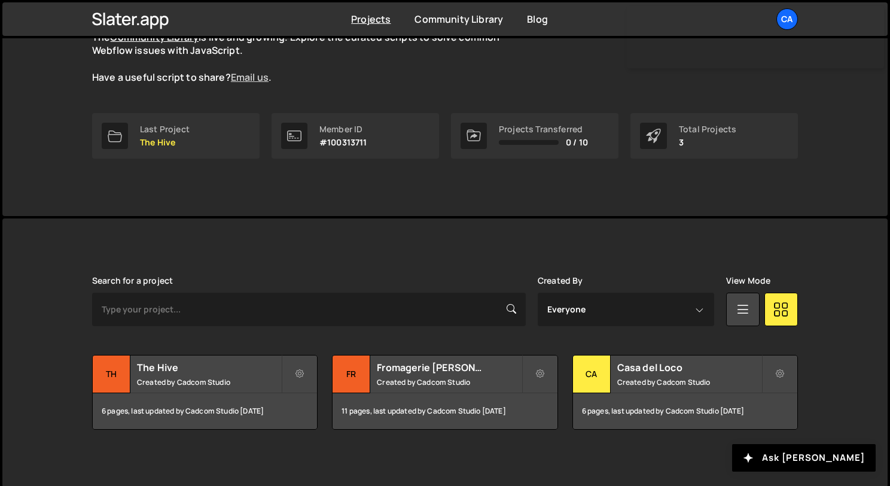
scroll to position [130, 0]
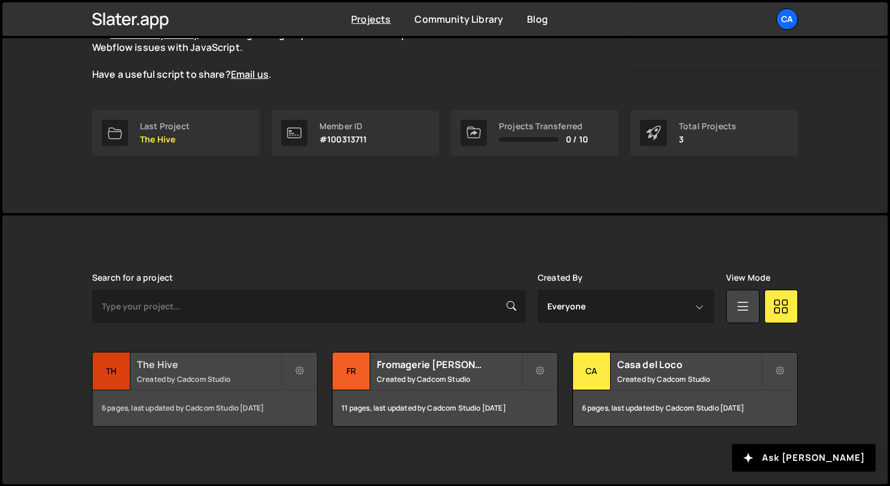
click at [165, 361] on h2 "The Hive" at bounding box center [209, 364] width 144 height 13
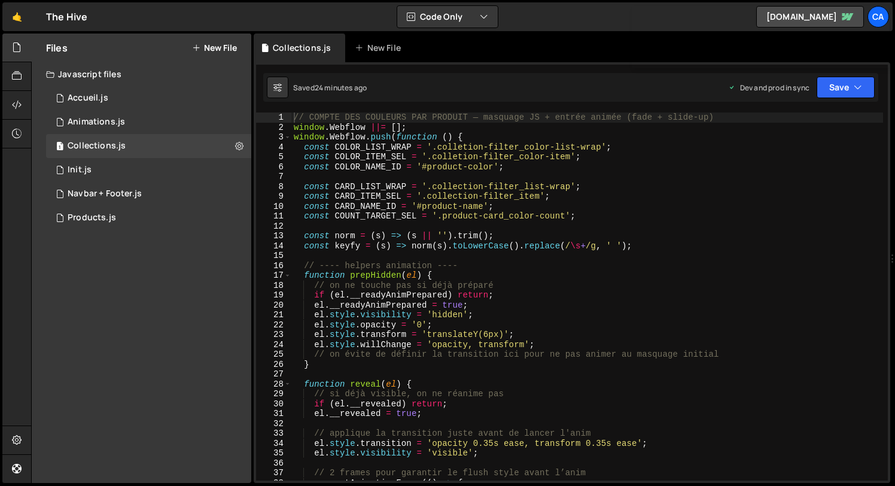
type textarea "if (el.__readyAnimPrepared) return;"
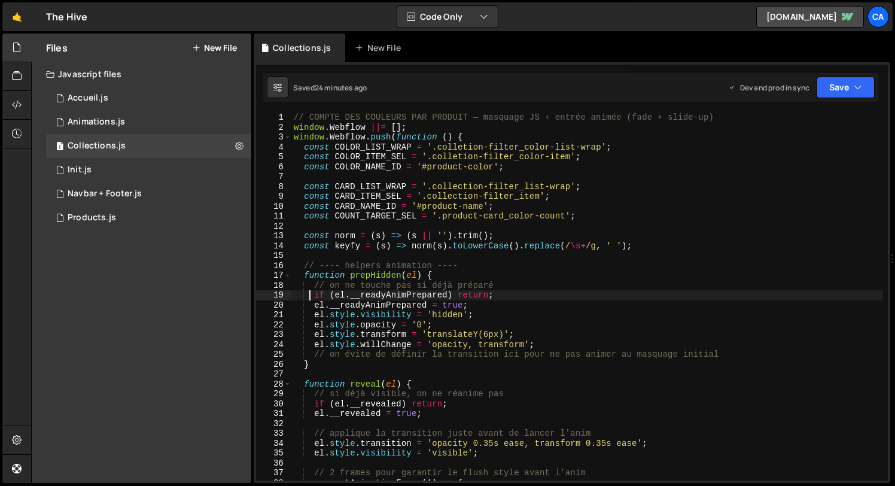
click at [308, 290] on div "// COMPTE DES COULEURS PAR PRODUIT — masquage JS + entrée animée (fade + slide-…" at bounding box center [587, 306] width 592 height 388
click at [97, 92] on div "1 Accueil.js 0" at bounding box center [148, 98] width 205 height 24
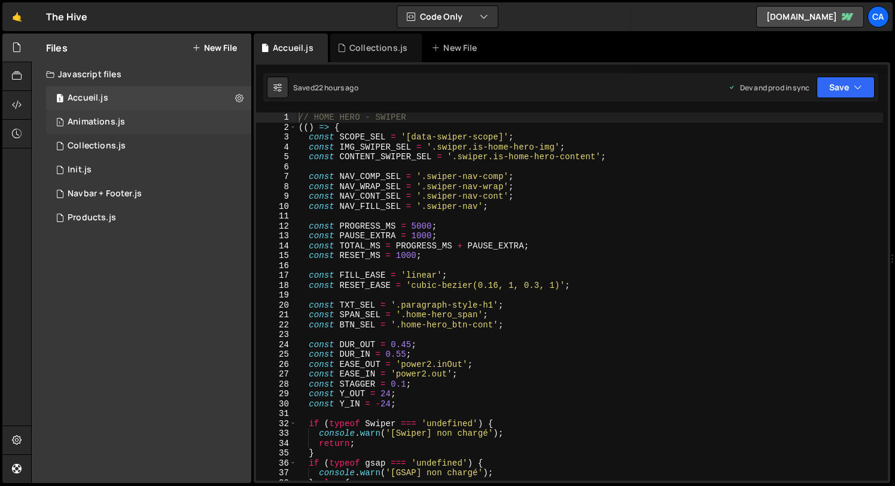
click at [107, 125] on div "Animations.js" at bounding box center [96, 122] width 57 height 11
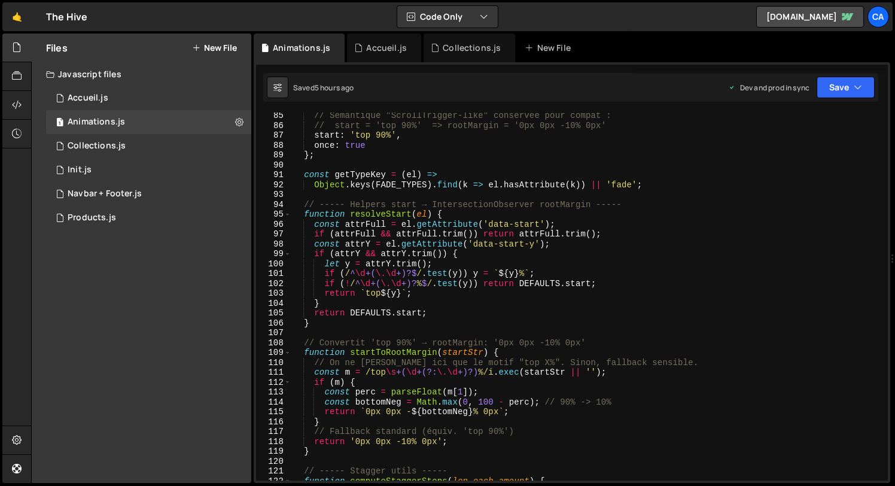
scroll to position [859, 0]
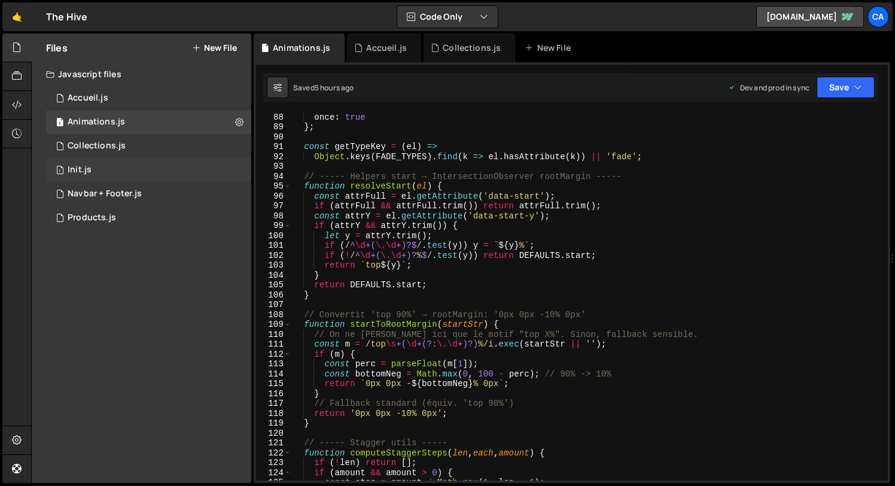
click at [104, 172] on div "1 Init.js 0" at bounding box center [148, 170] width 205 height 24
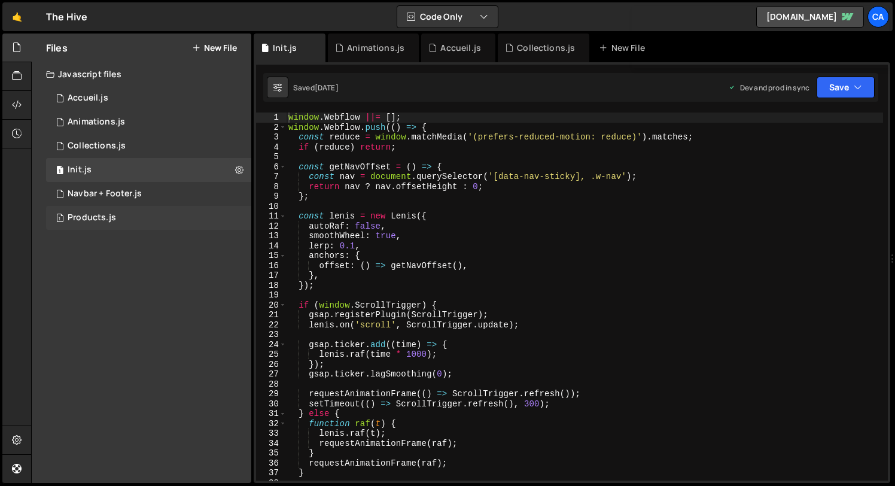
click at [92, 219] on div "Products.js" at bounding box center [92, 217] width 48 height 11
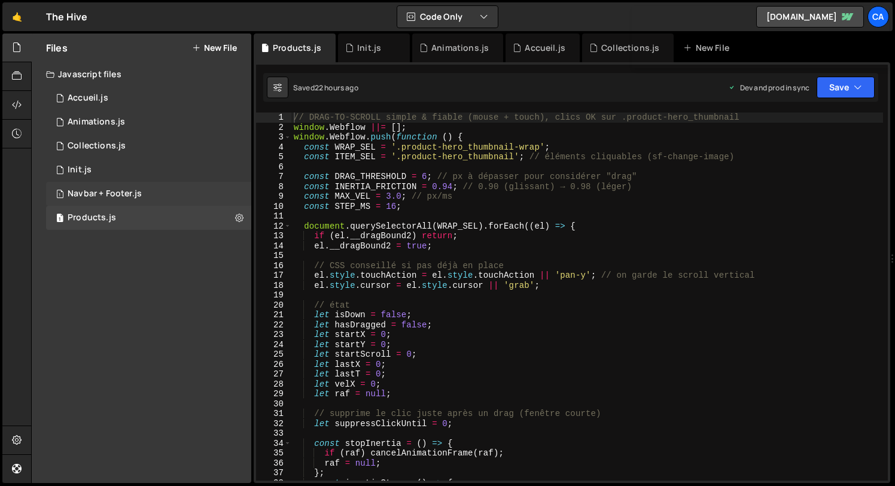
click at [123, 183] on div "1 Navbar + Footer.js 0" at bounding box center [148, 194] width 205 height 24
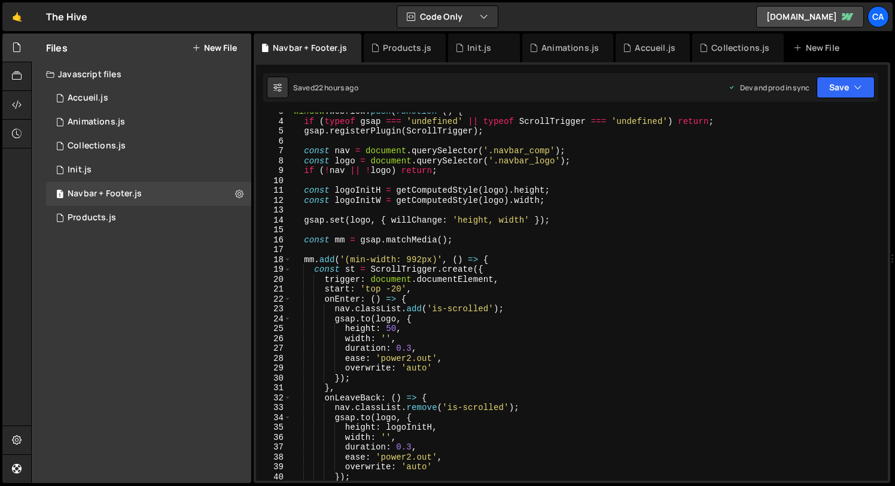
scroll to position [0, 0]
